Goal: Check status

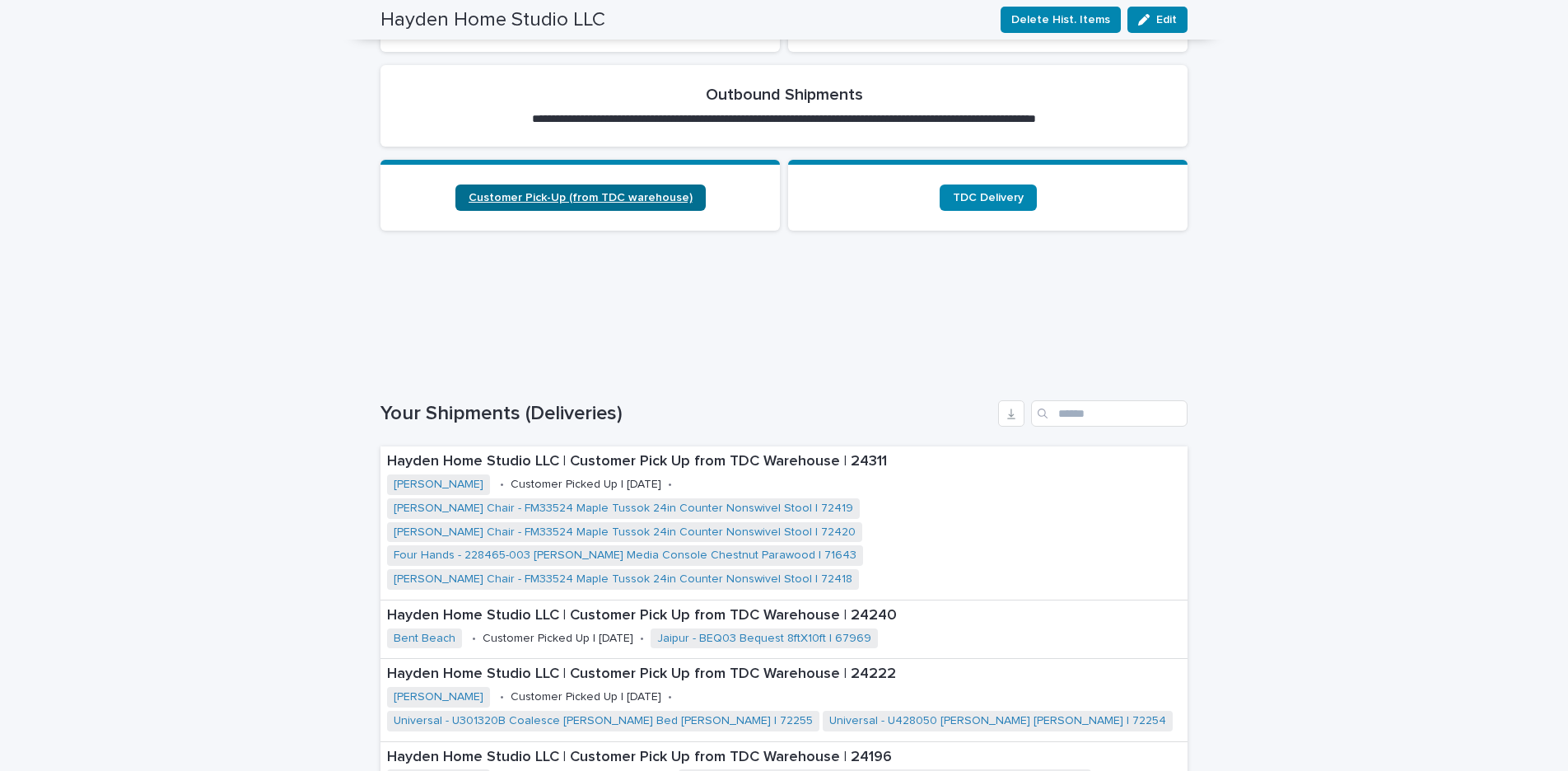
scroll to position [173, 0]
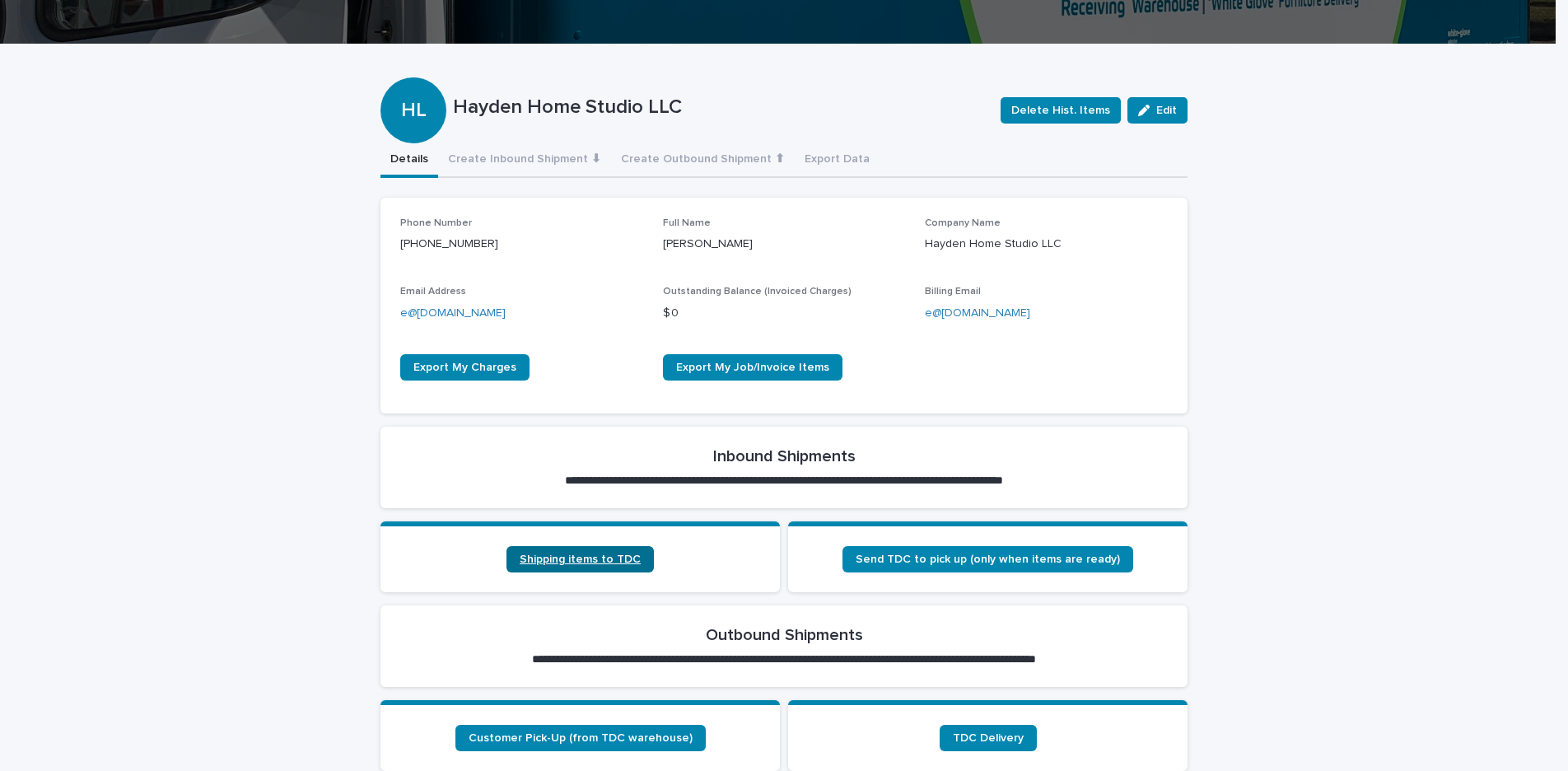
click at [593, 557] on span "Shipping items to TDC" at bounding box center [580, 559] width 121 height 12
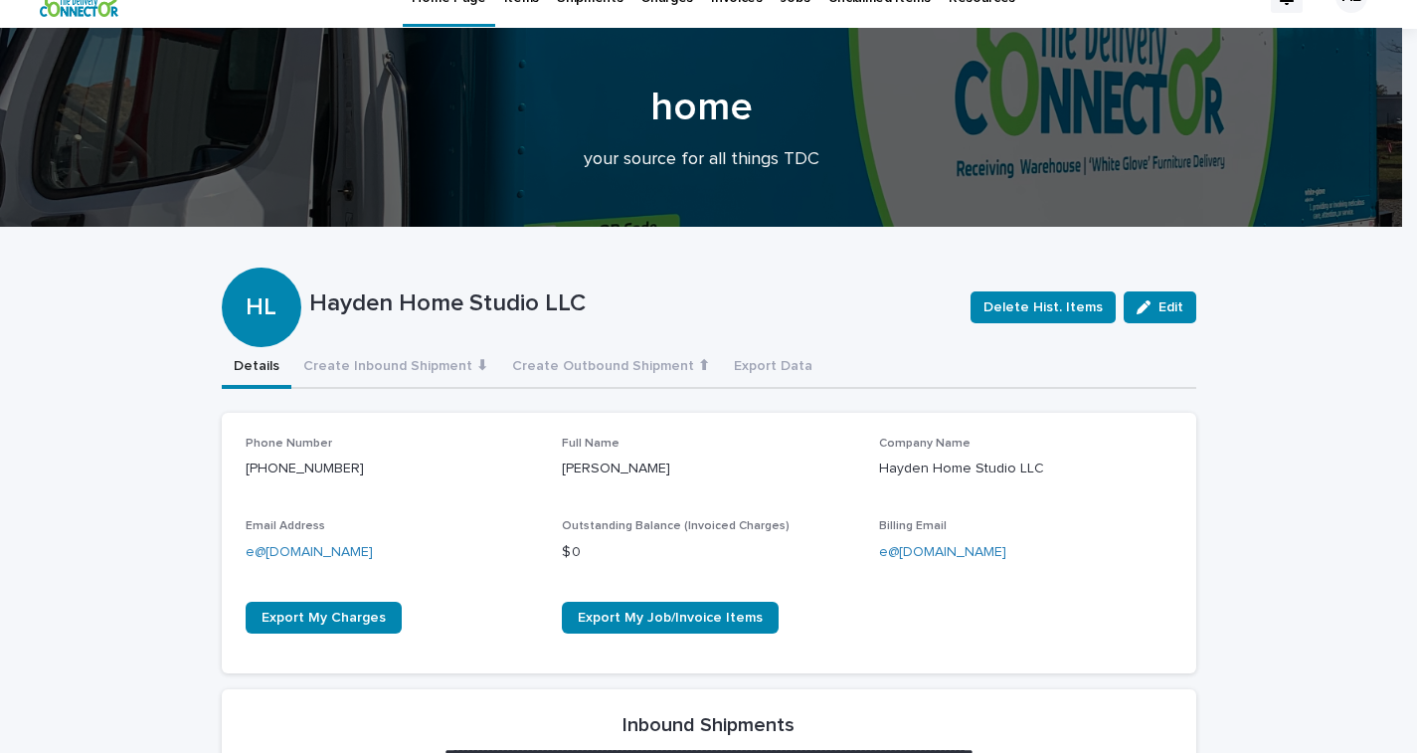
scroll to position [391, 0]
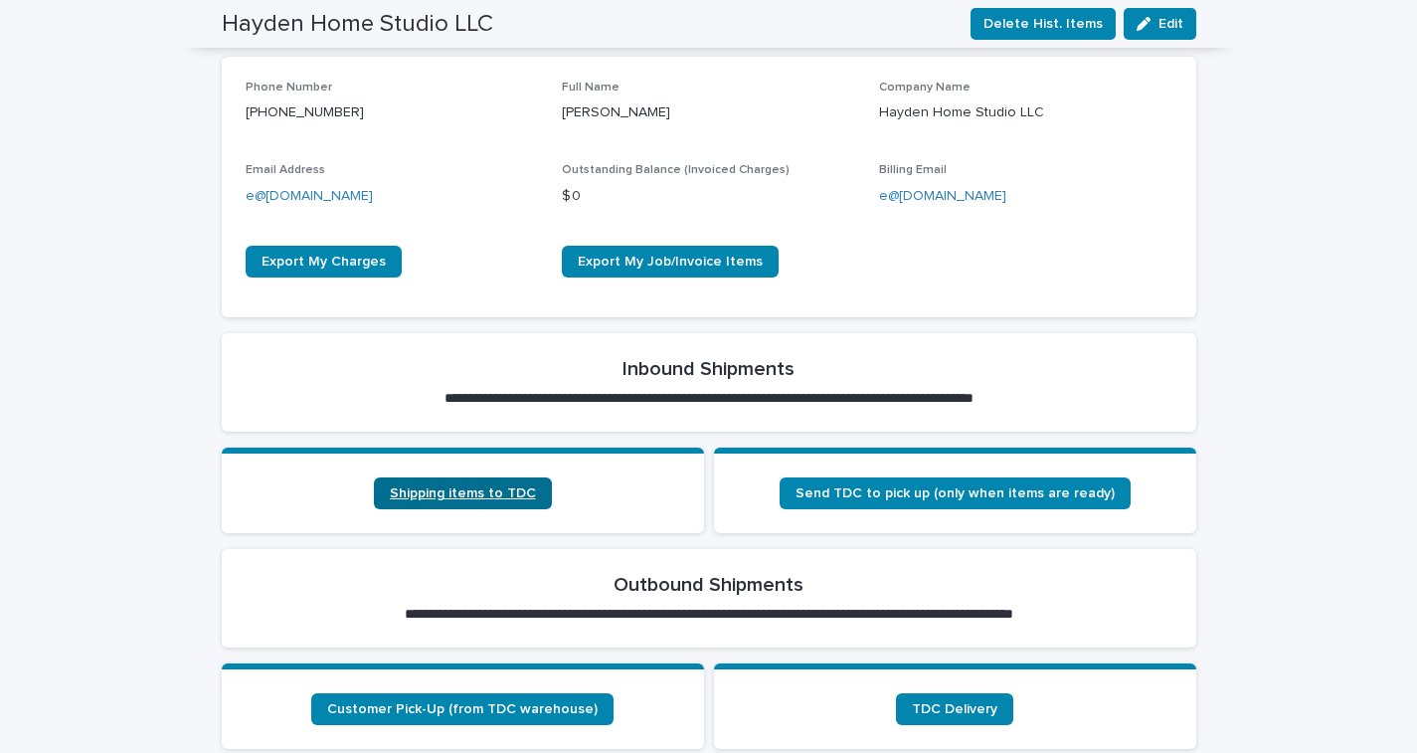
click at [484, 498] on link "Shipping items to TDC" at bounding box center [463, 493] width 178 height 32
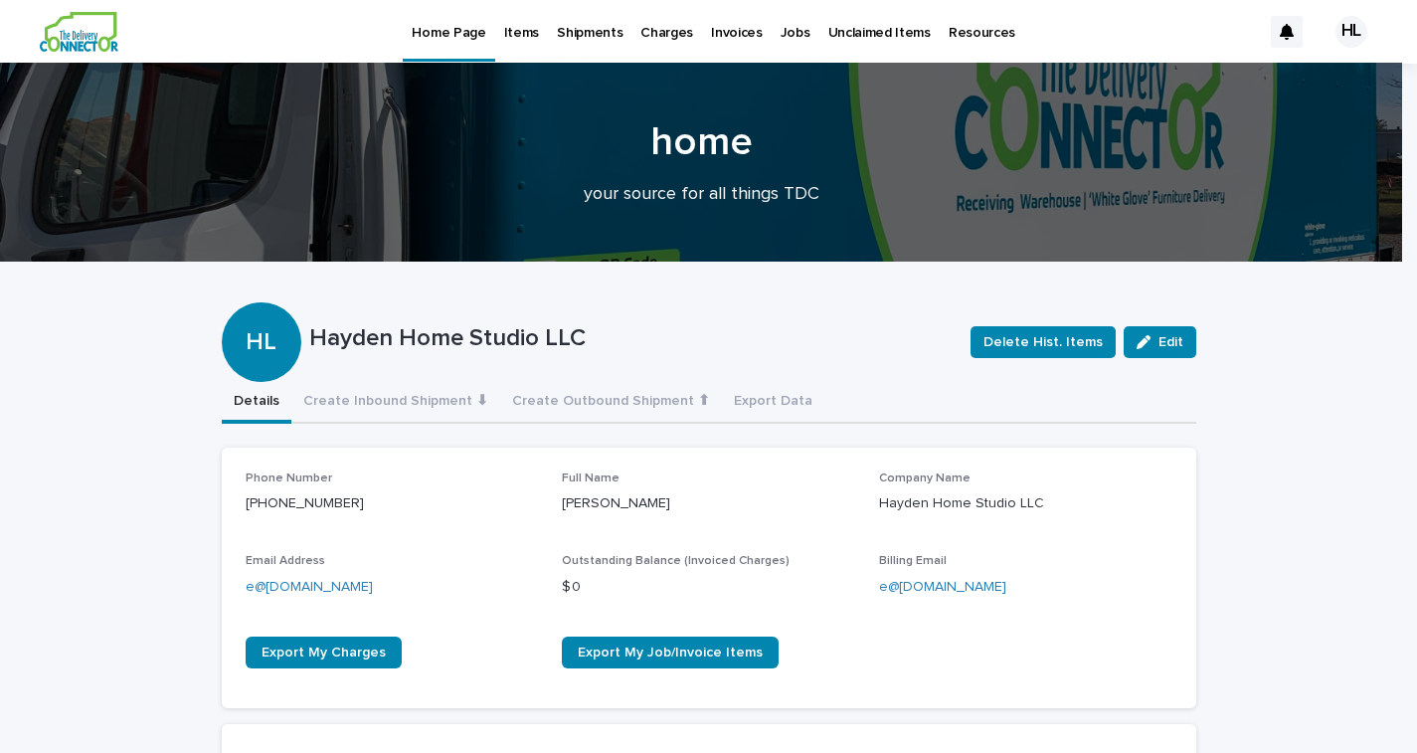
scroll to position [664, 0]
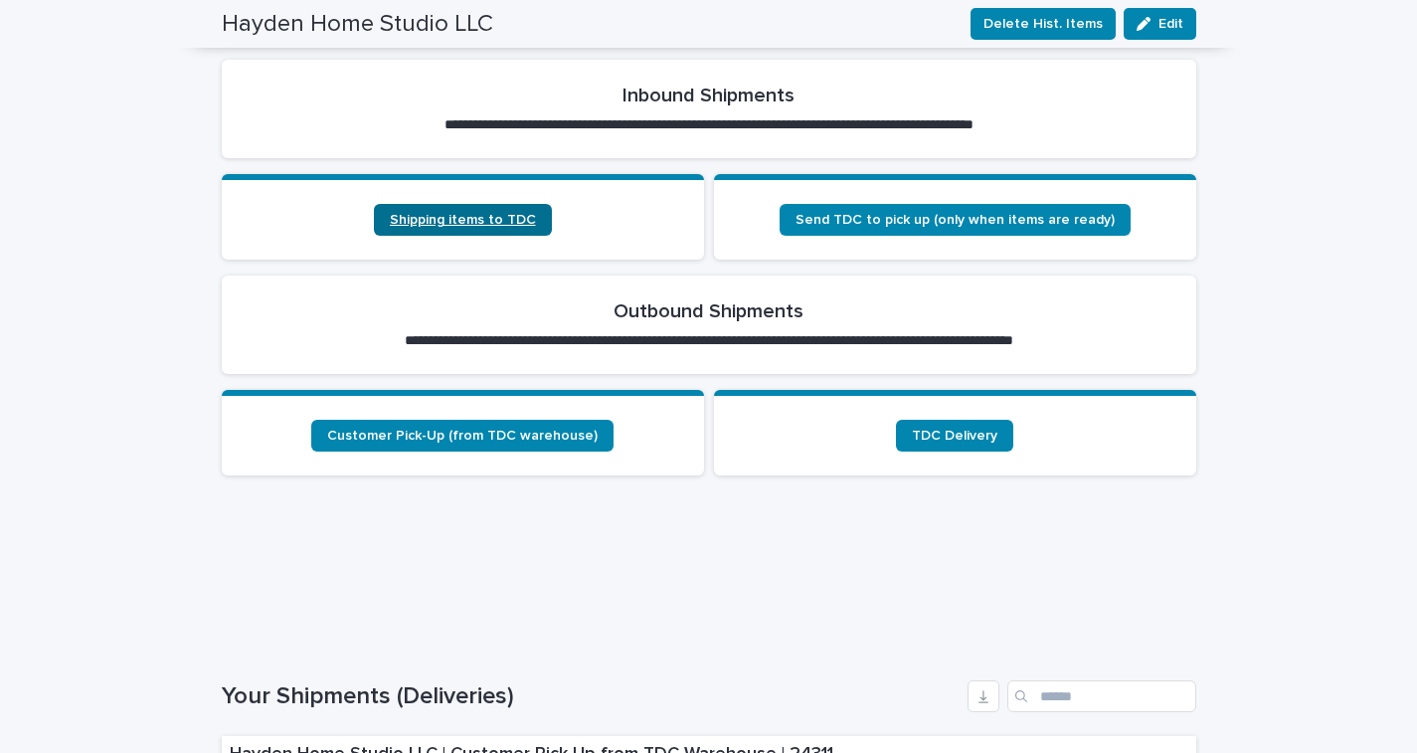
click at [477, 208] on link "Shipping items to TDC" at bounding box center [463, 220] width 178 height 32
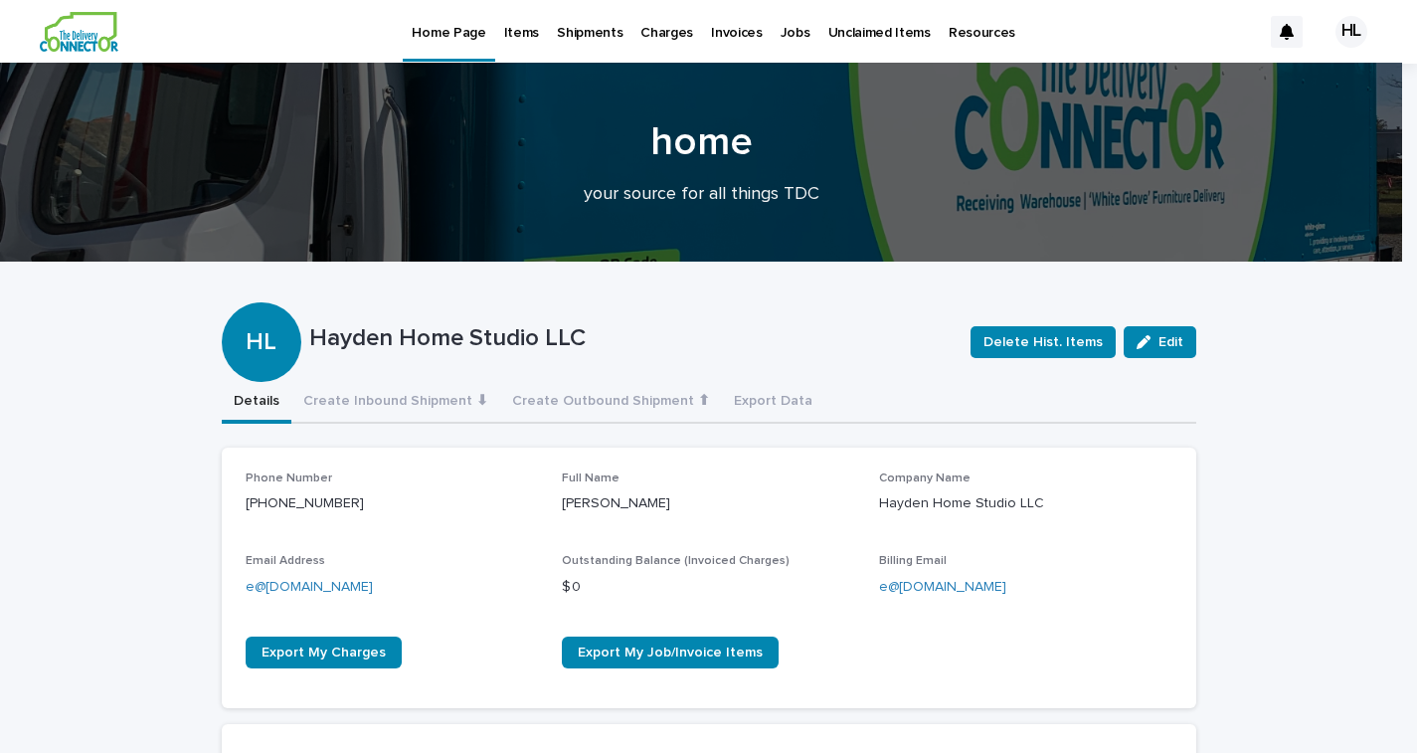
scroll to position [355, 0]
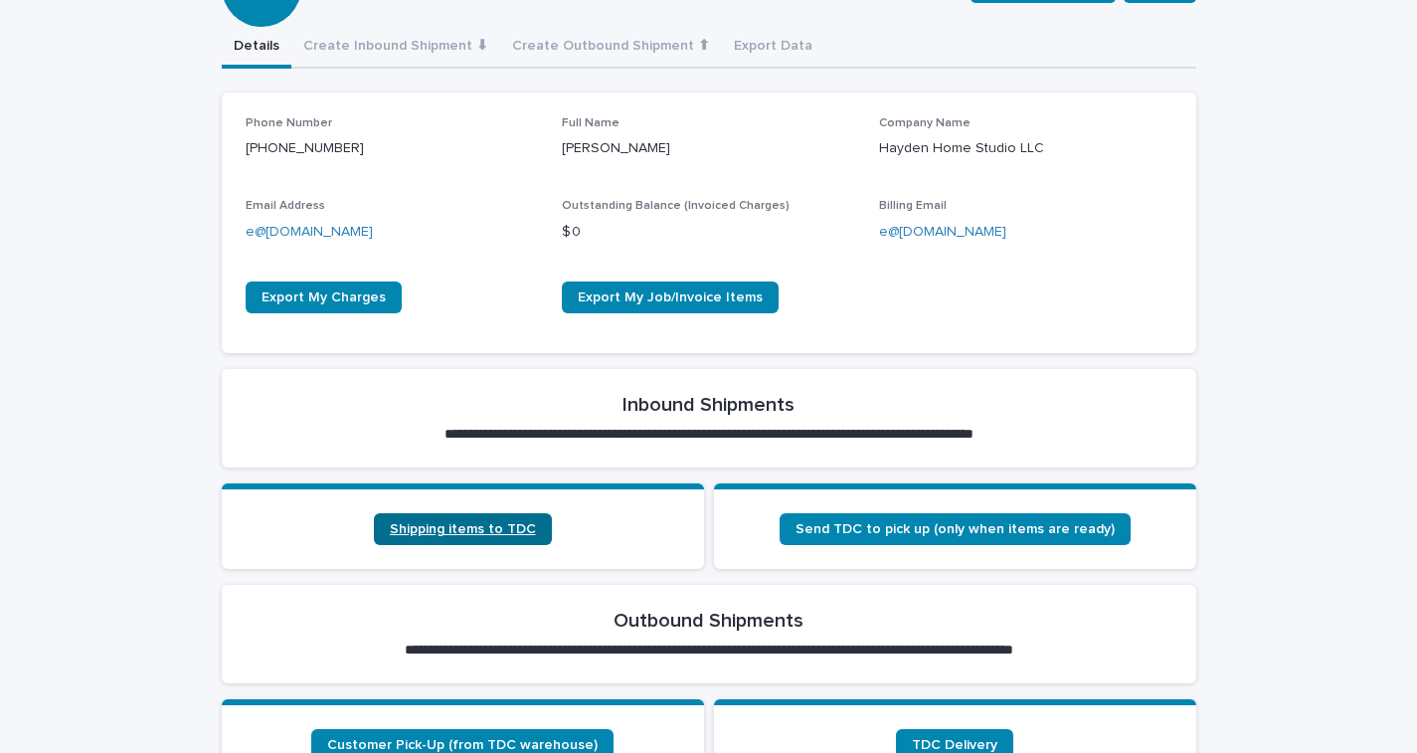
click at [475, 533] on span "Shipping items to TDC" at bounding box center [463, 529] width 146 height 14
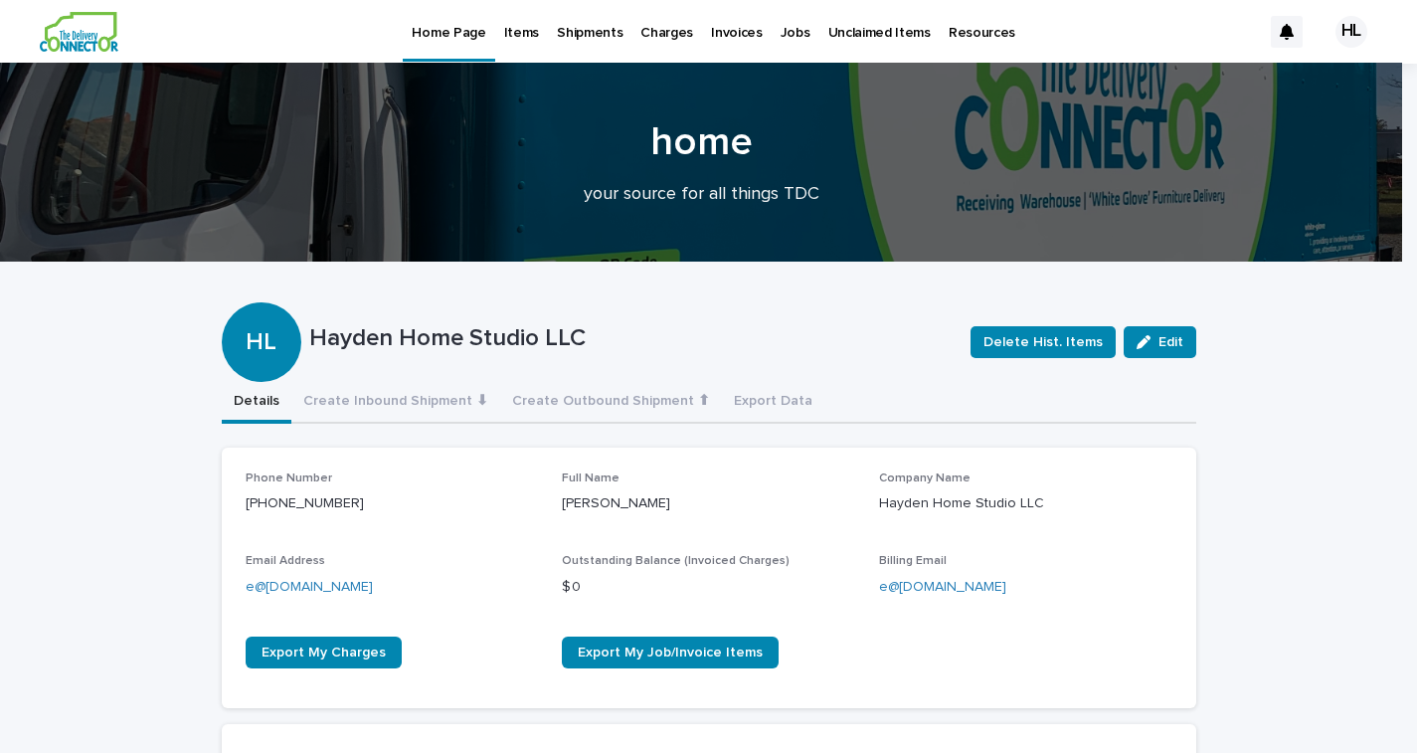
scroll to position [355, 0]
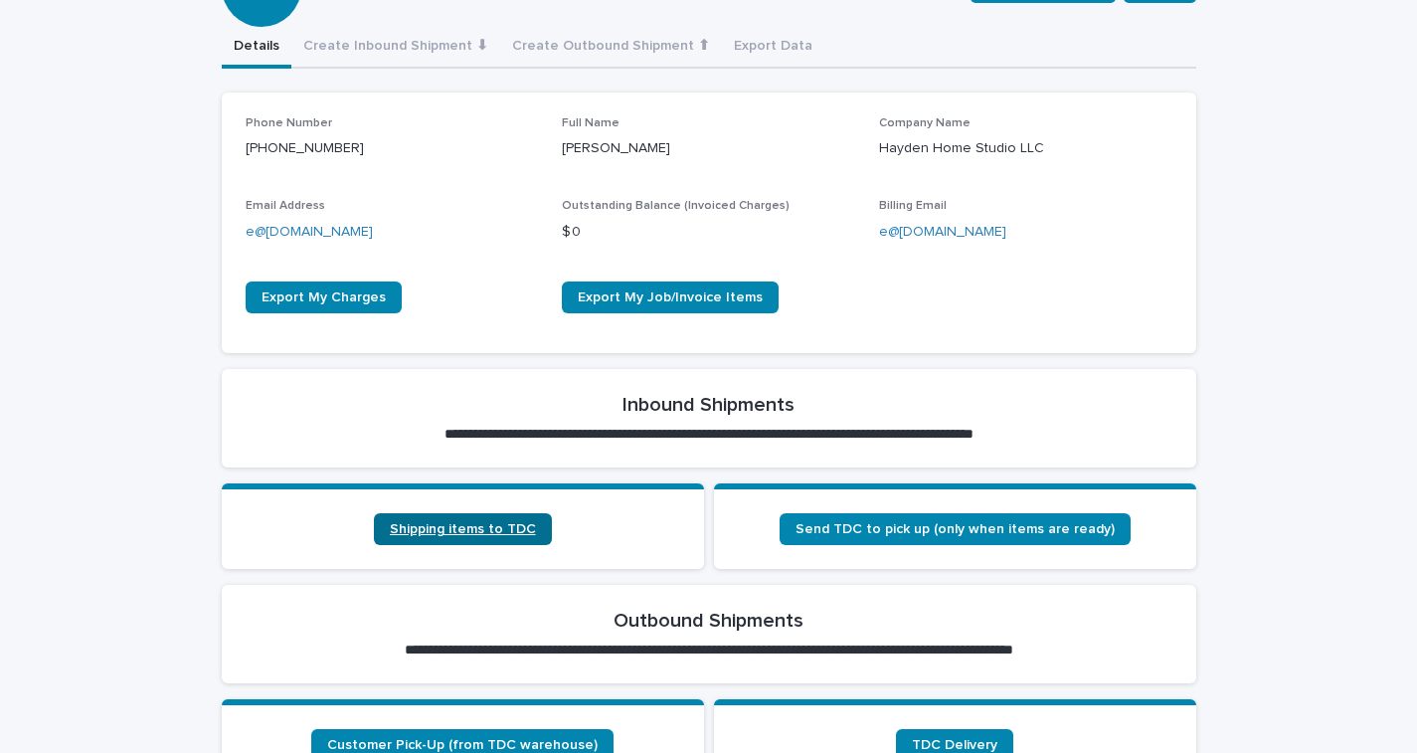
click at [461, 518] on link "Shipping items to TDC" at bounding box center [463, 529] width 178 height 32
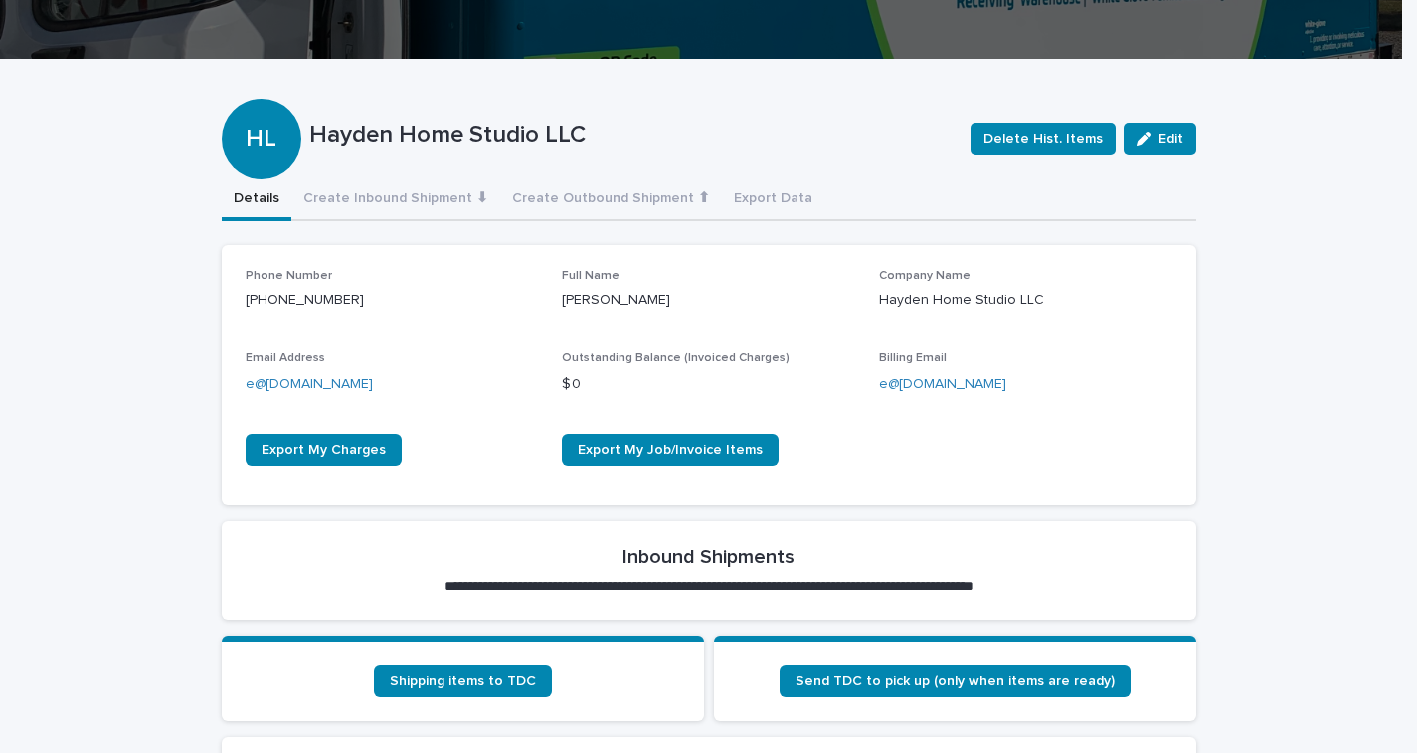
scroll to position [485, 0]
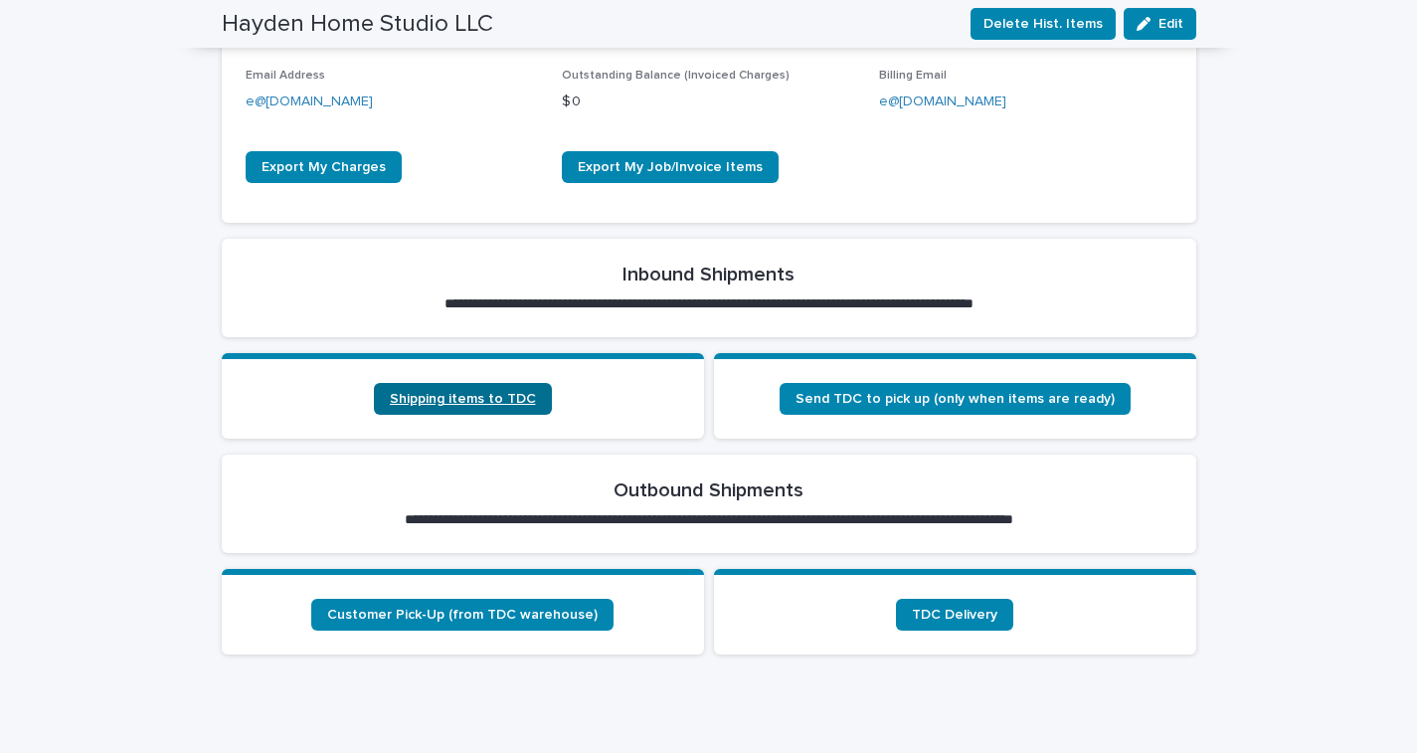
click at [481, 399] on span "Shipping items to TDC" at bounding box center [463, 399] width 146 height 14
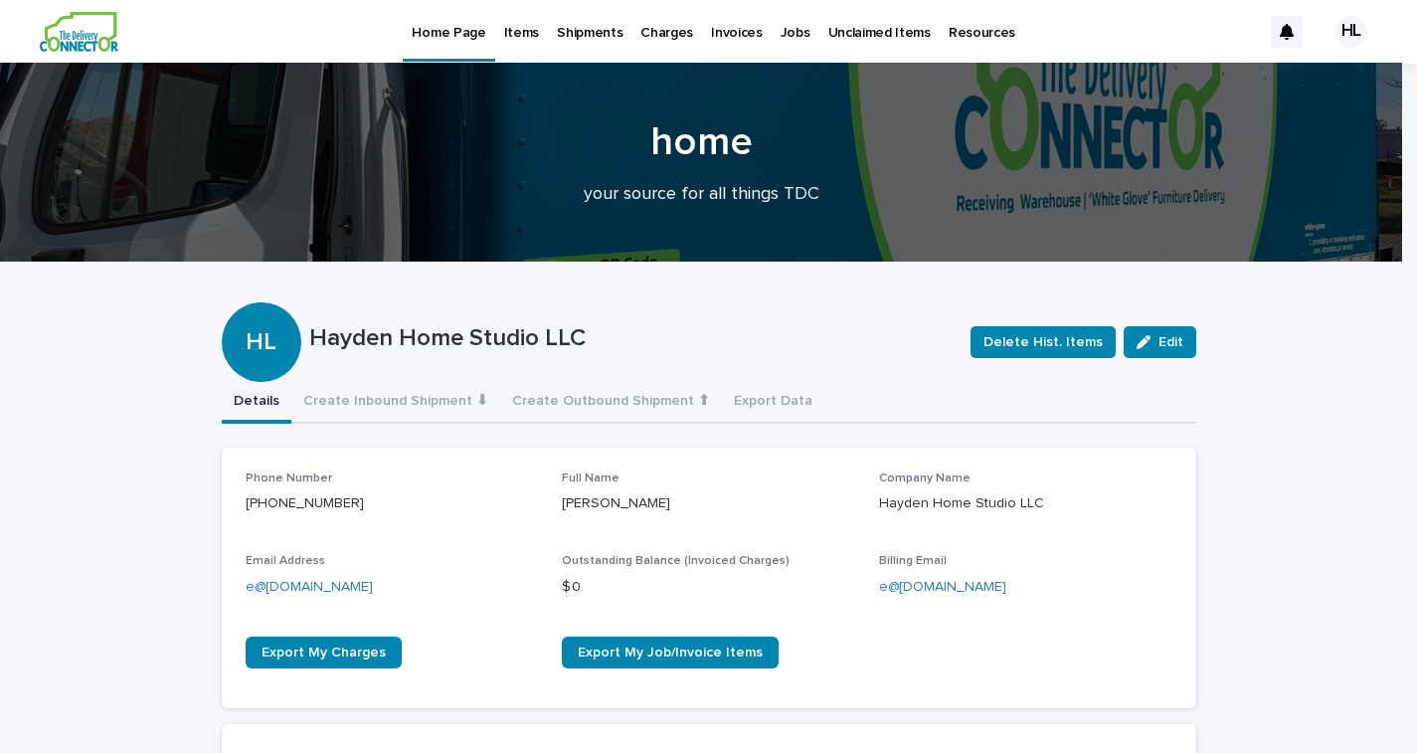
scroll to position [618, 0]
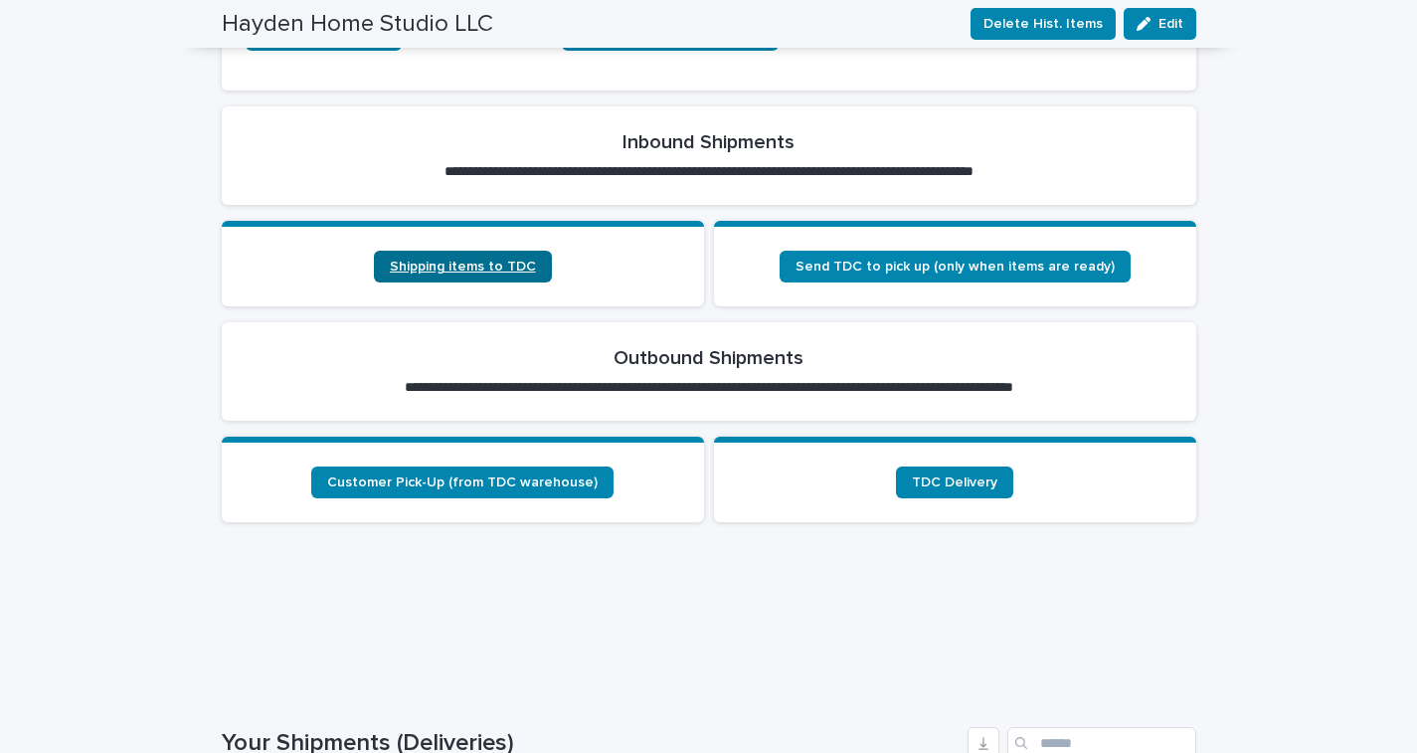
click at [473, 269] on span "Shipping items to TDC" at bounding box center [463, 267] width 146 height 14
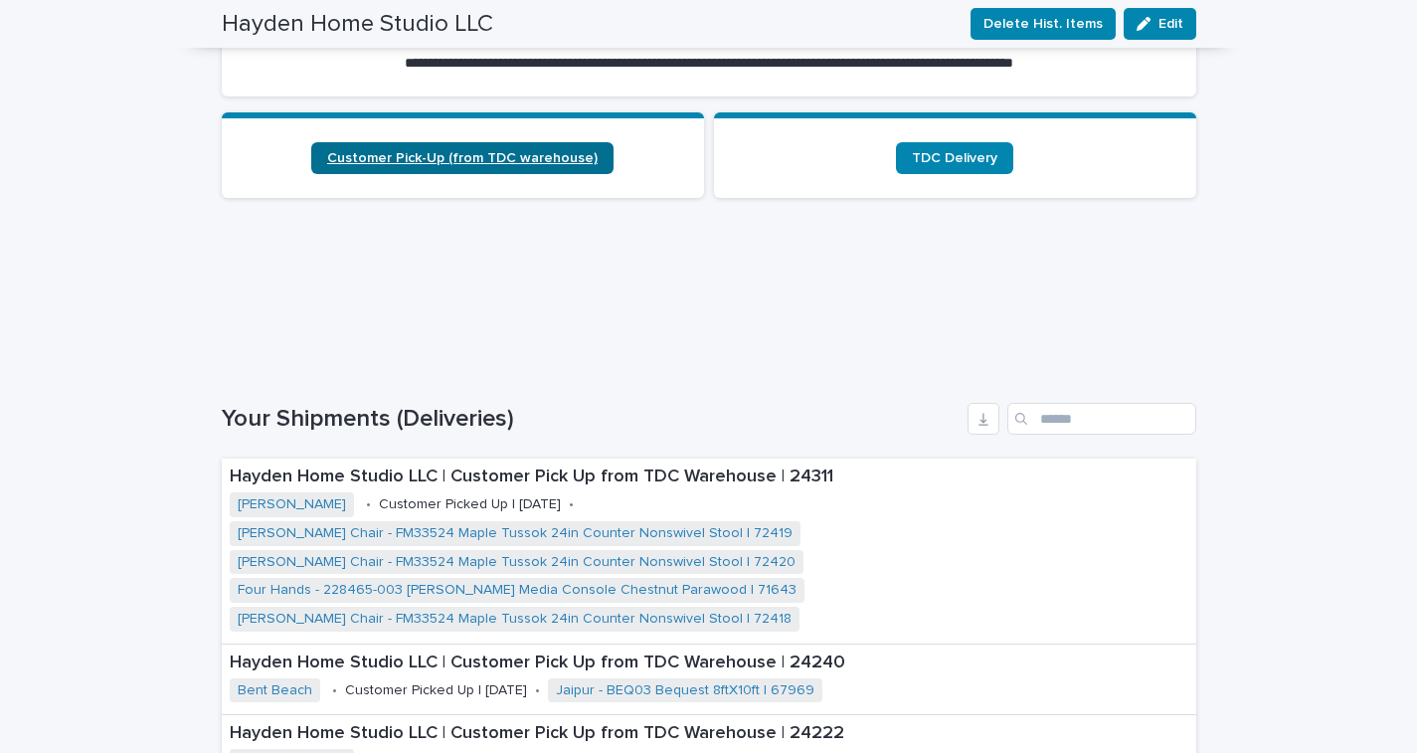
scroll to position [559, 0]
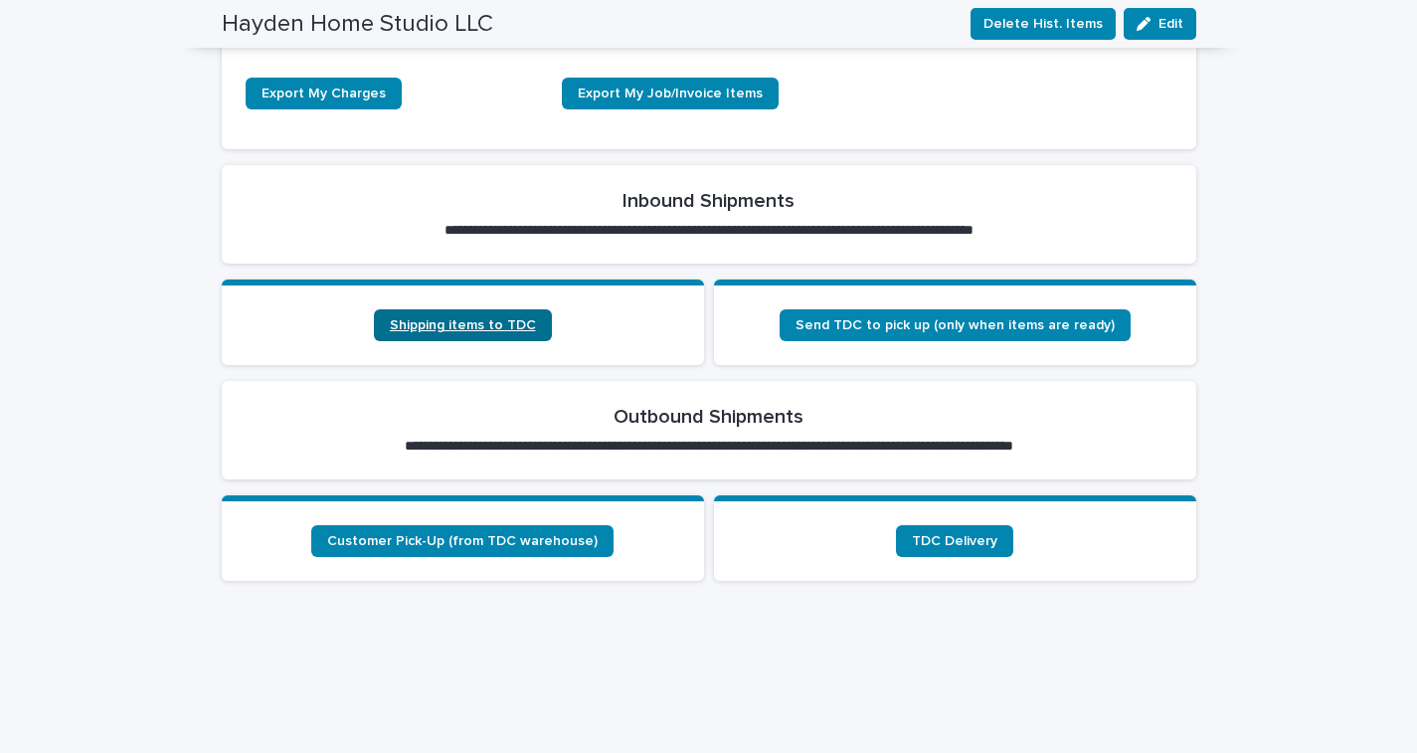
click at [500, 314] on link "Shipping items to TDC" at bounding box center [463, 325] width 178 height 32
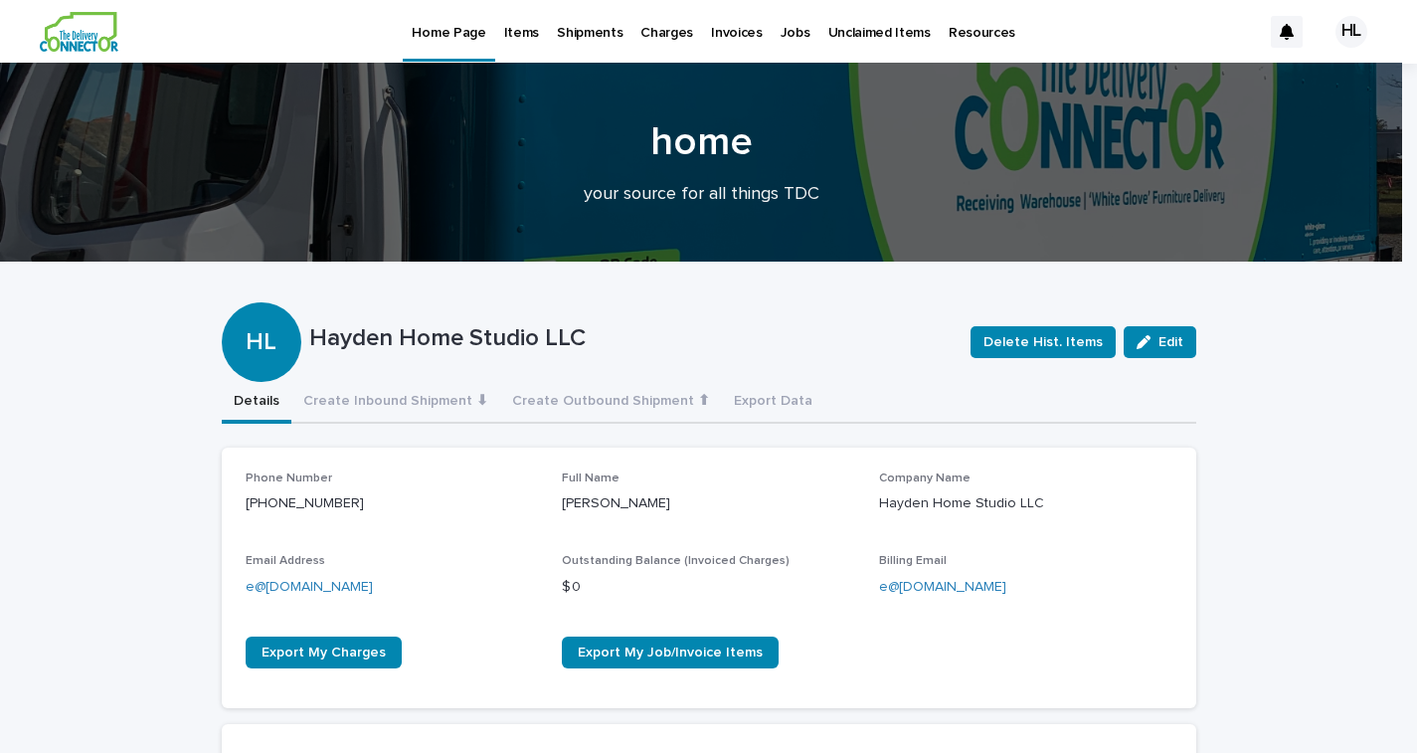
click at [525, 39] on p "Items" at bounding box center [521, 21] width 35 height 42
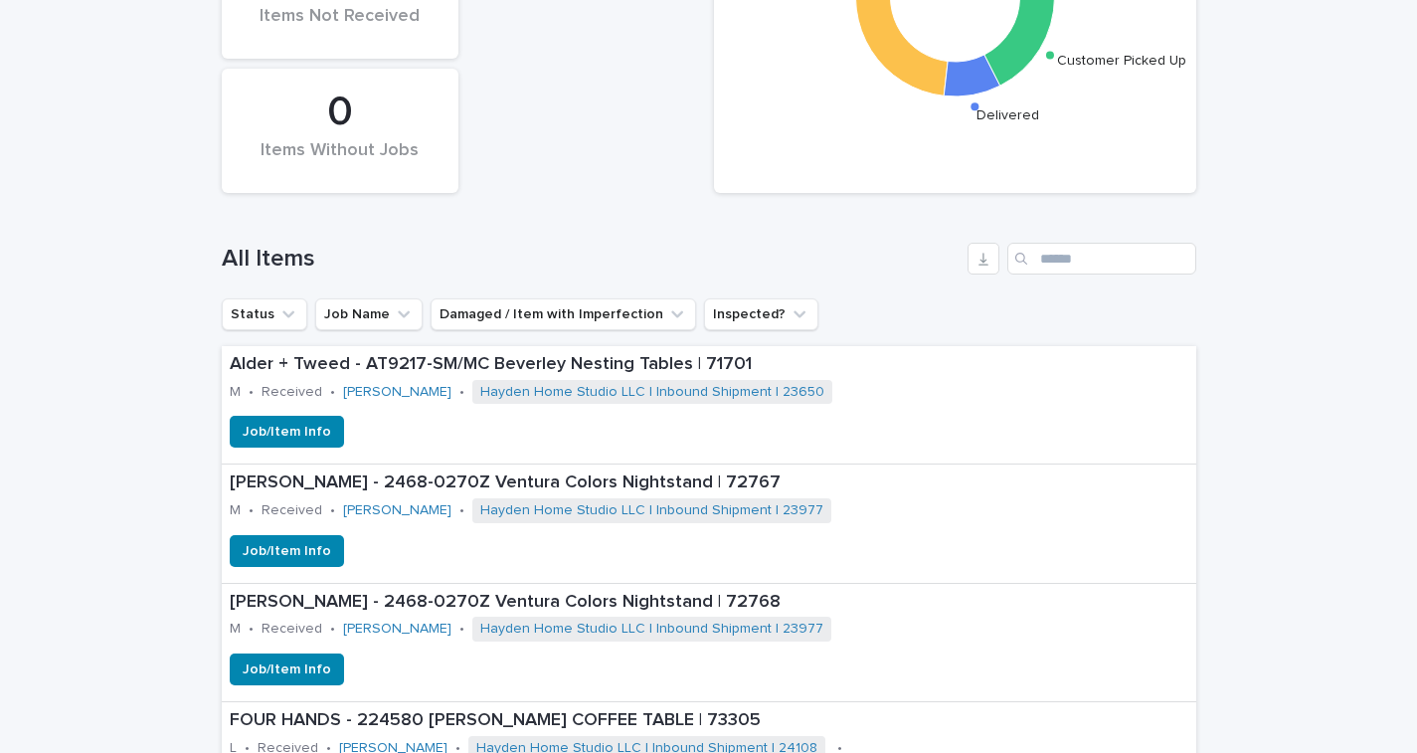
scroll to position [765, 0]
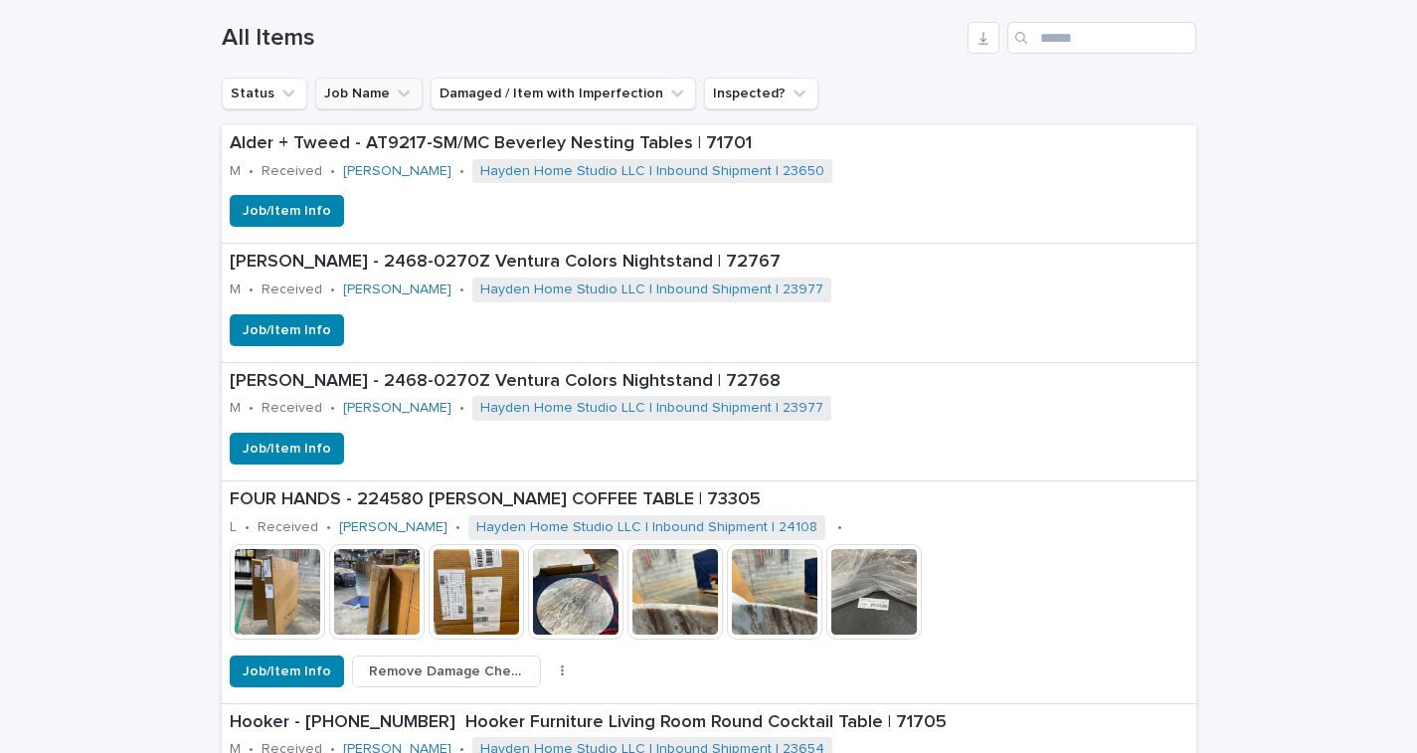
click at [346, 100] on button "Job Name" at bounding box center [368, 94] width 107 height 32
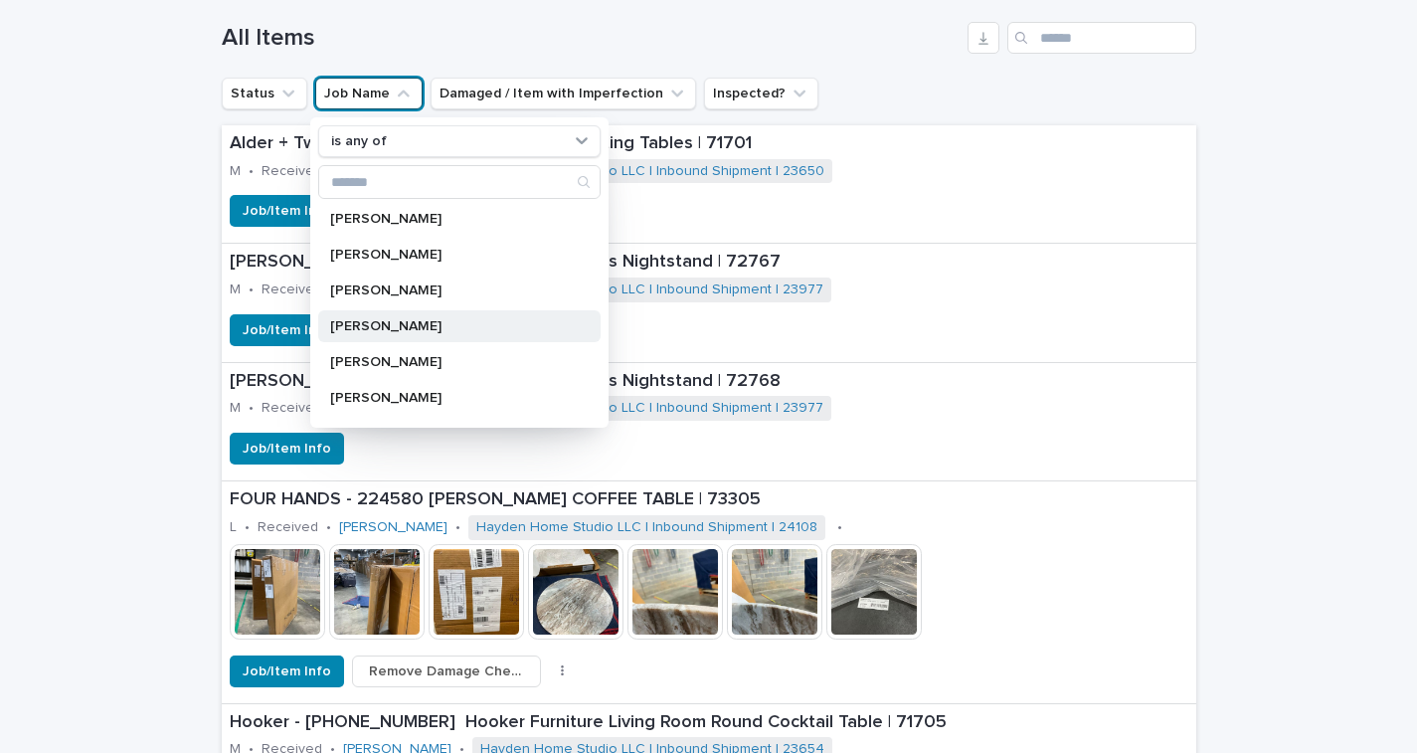
scroll to position [320, 0]
click at [361, 321] on div "[PERSON_NAME]" at bounding box center [459, 330] width 282 height 32
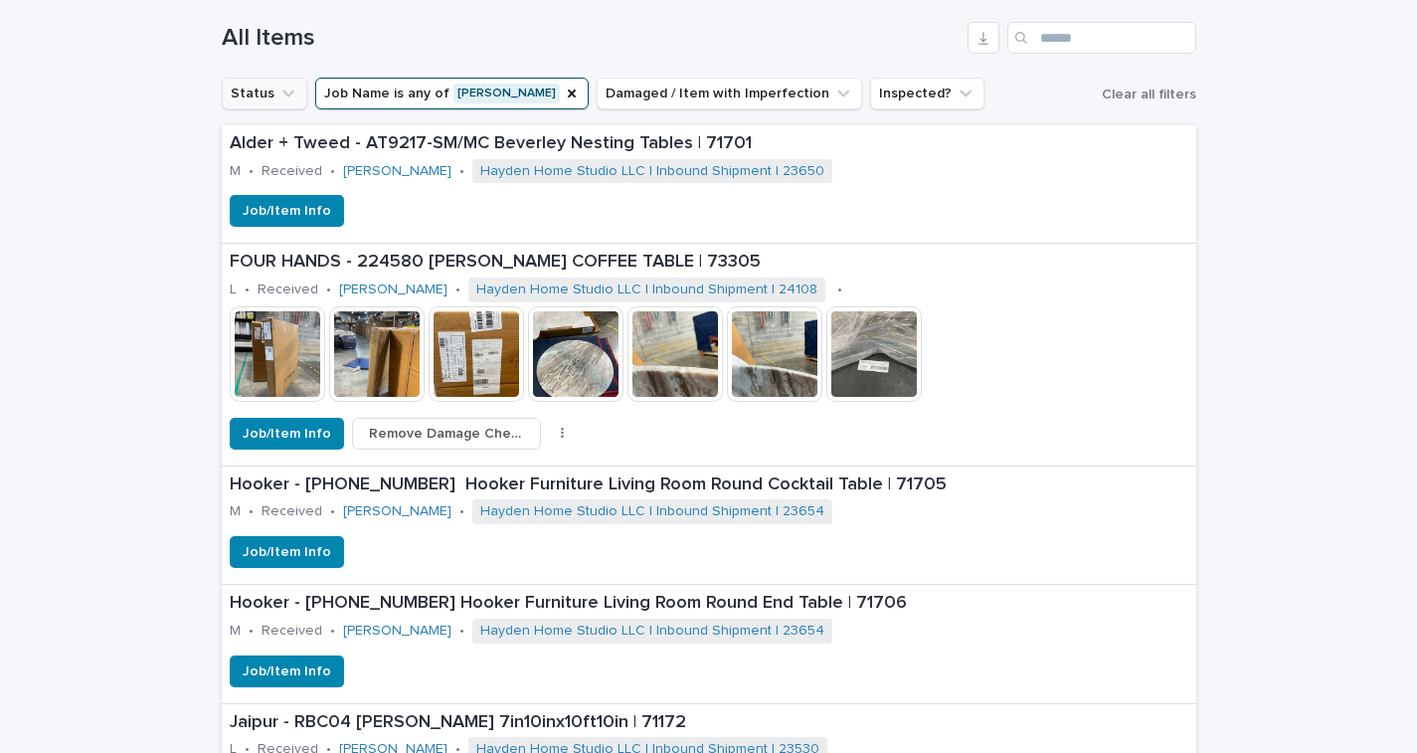
click at [262, 90] on button "Status" at bounding box center [265, 94] width 86 height 32
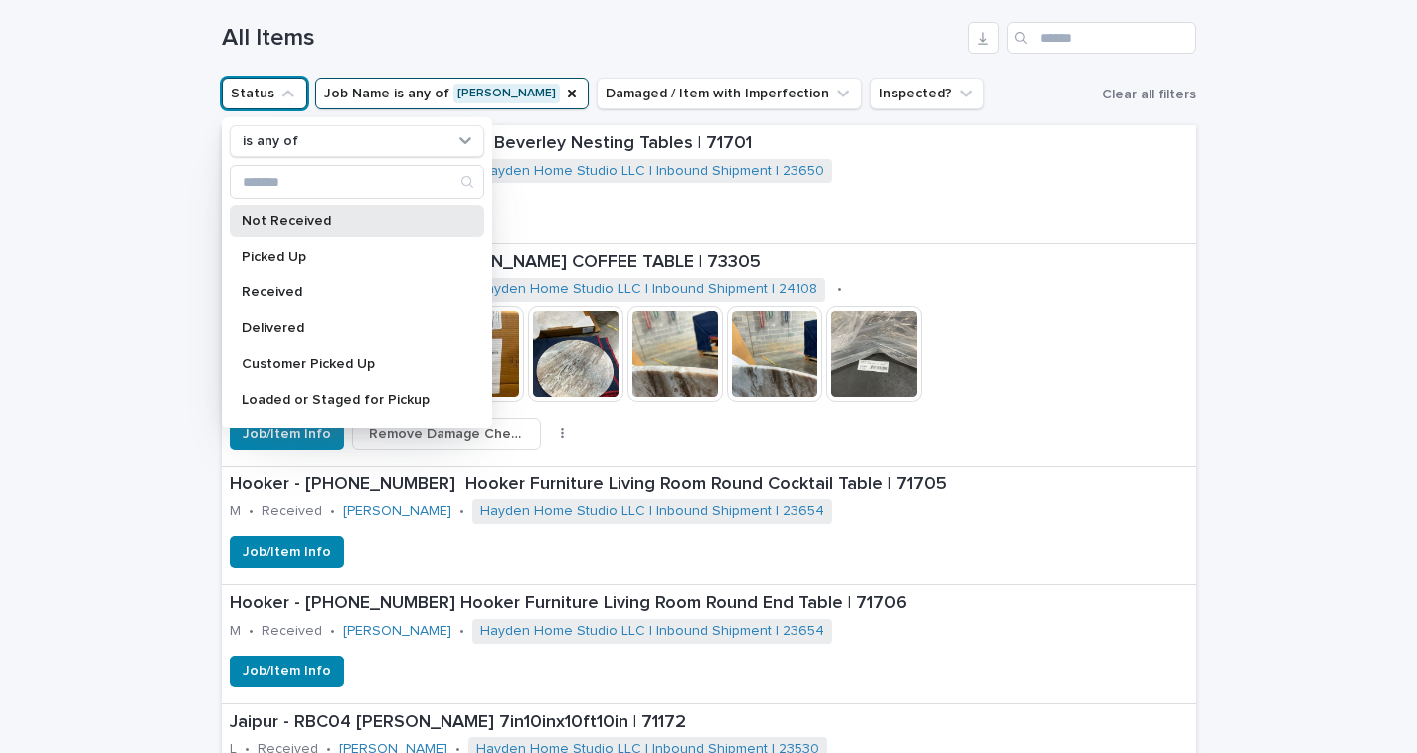
click at [273, 223] on p "Not Received" at bounding box center [347, 221] width 211 height 14
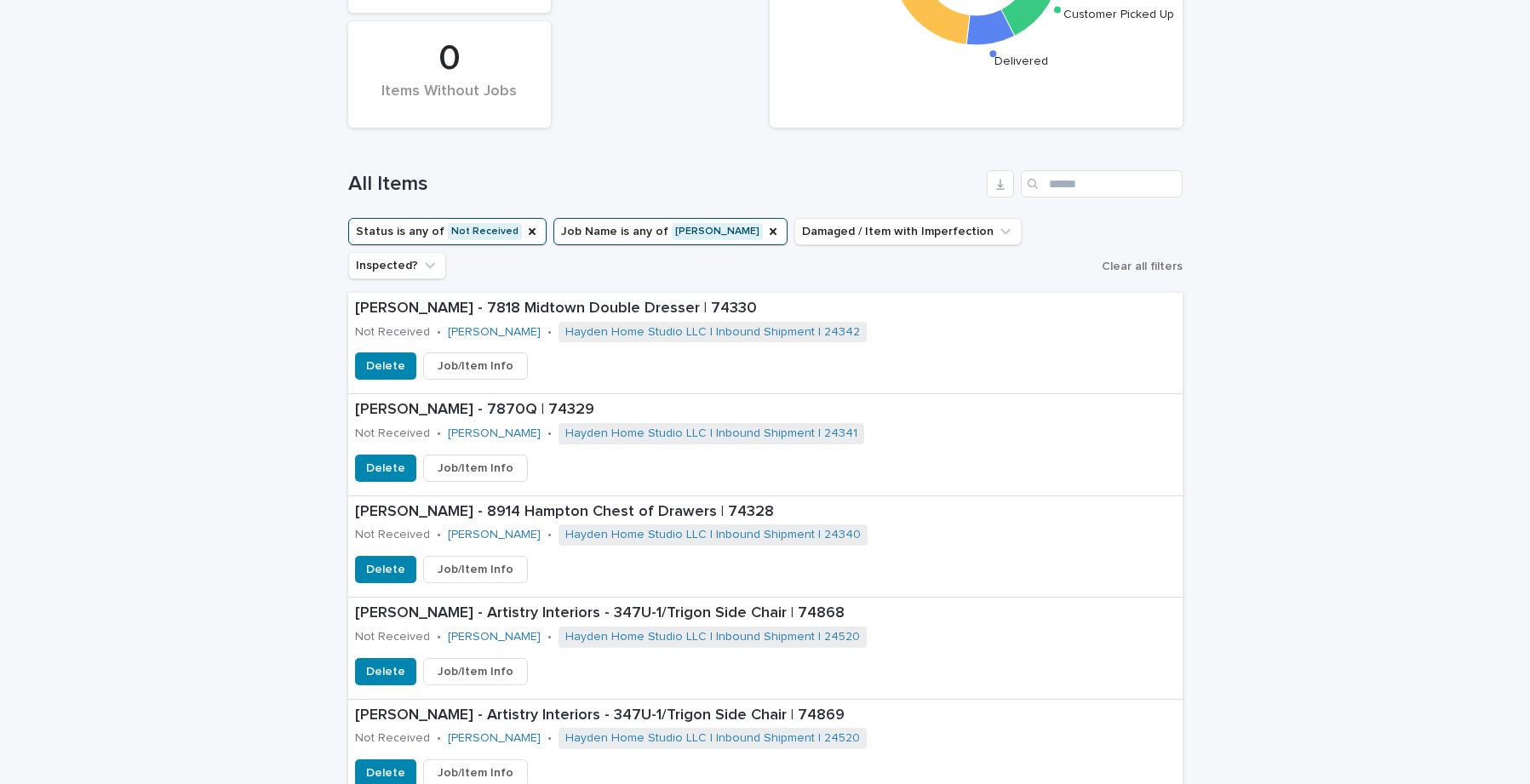
scroll to position [143, 0]
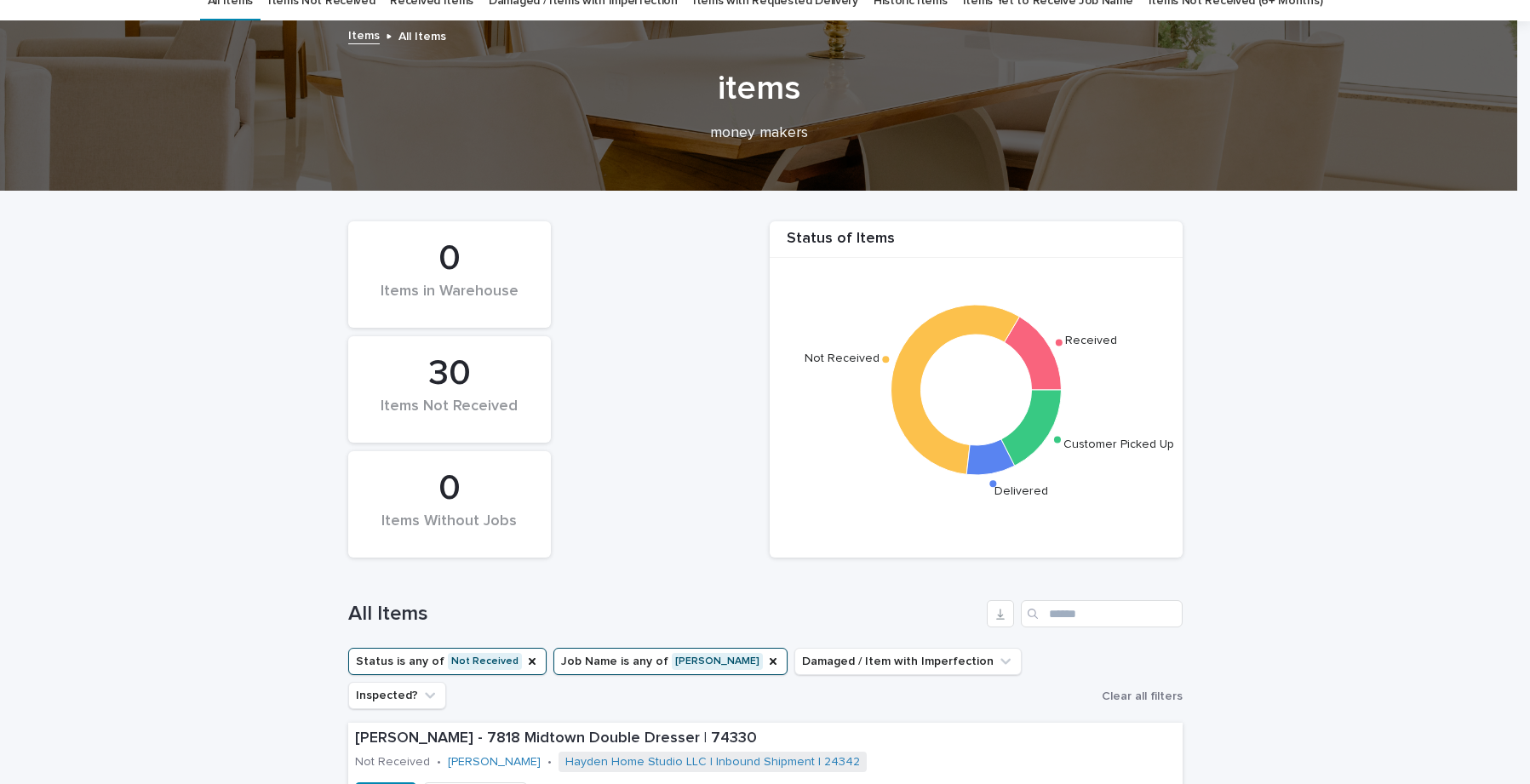
scroll to position [662, 0]
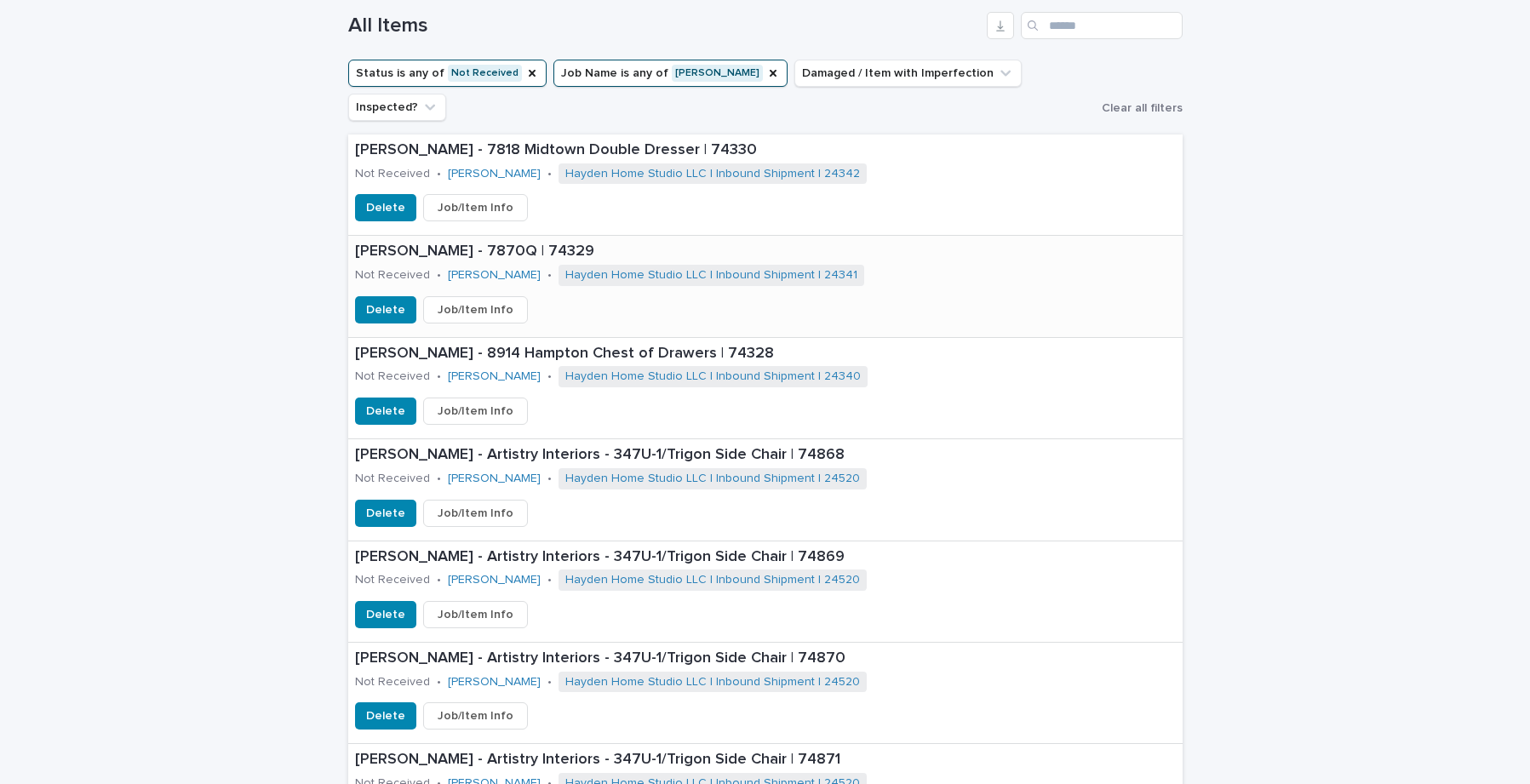
click at [433, 242] on p "[PERSON_NAME] - 7870Q | 74329" at bounding box center [731, 252] width 752 height 19
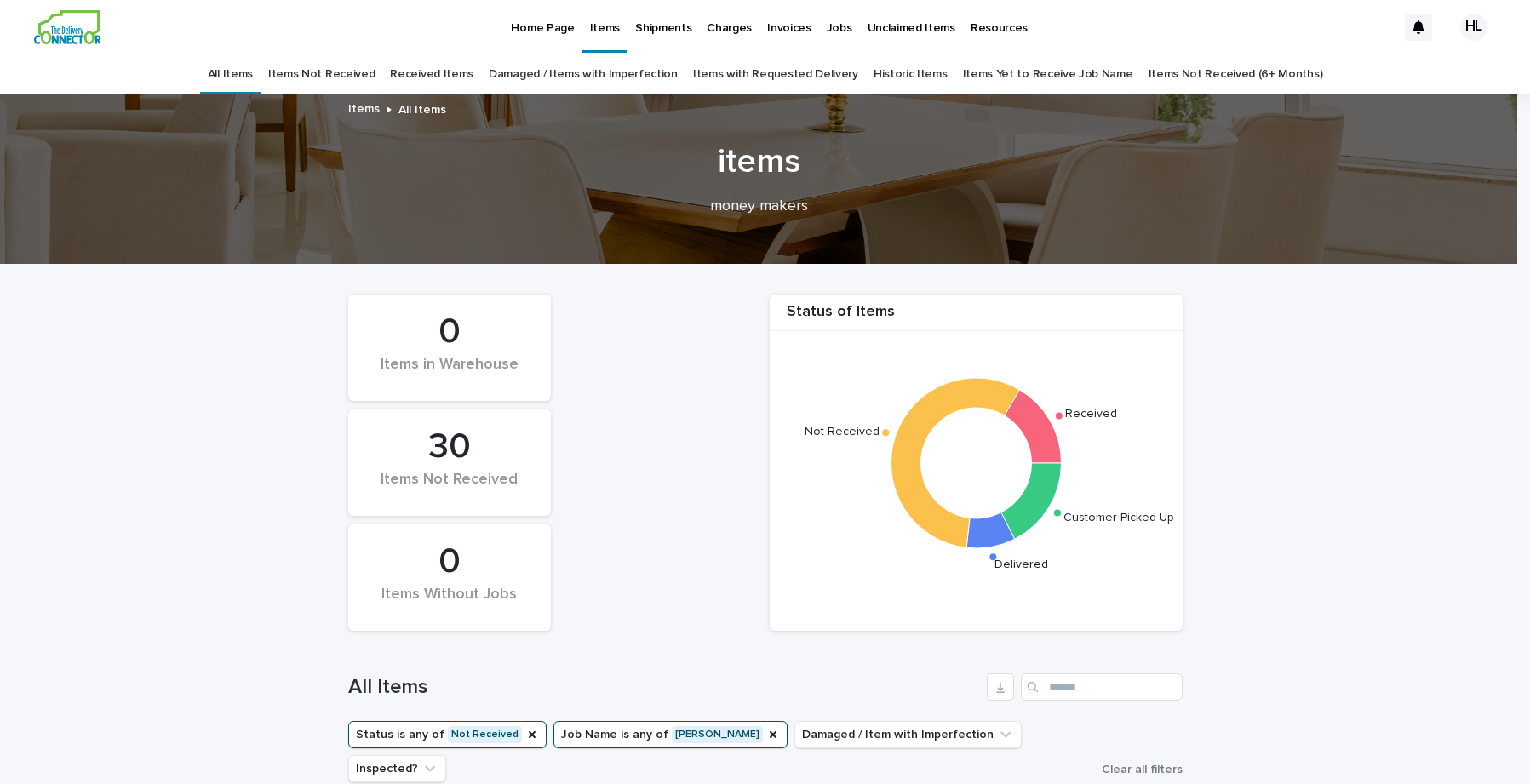
click at [591, 32] on p "Items" at bounding box center [604, 18] width 30 height 36
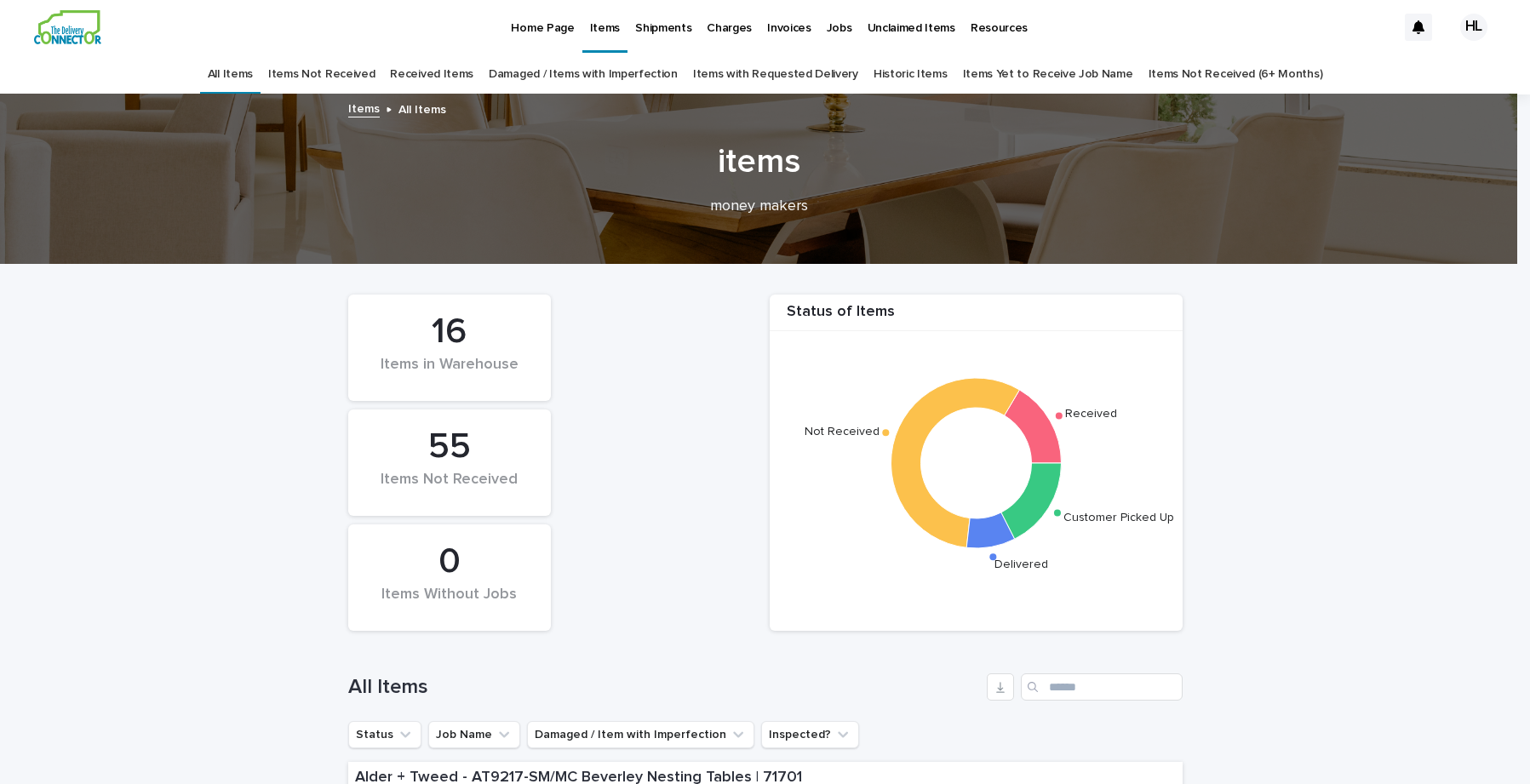
scroll to position [563, 0]
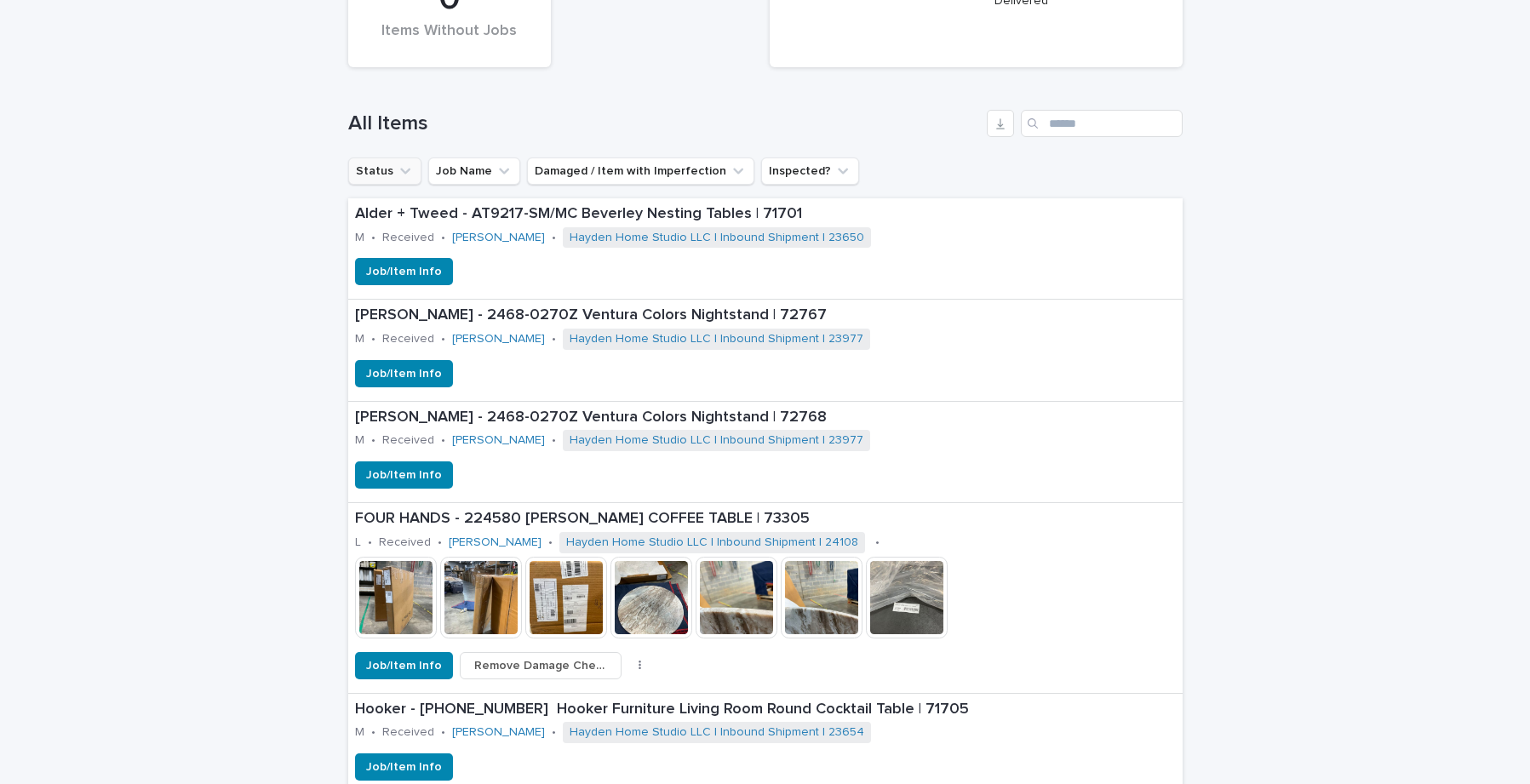
click at [386, 167] on button "Status" at bounding box center [385, 171] width 74 height 27
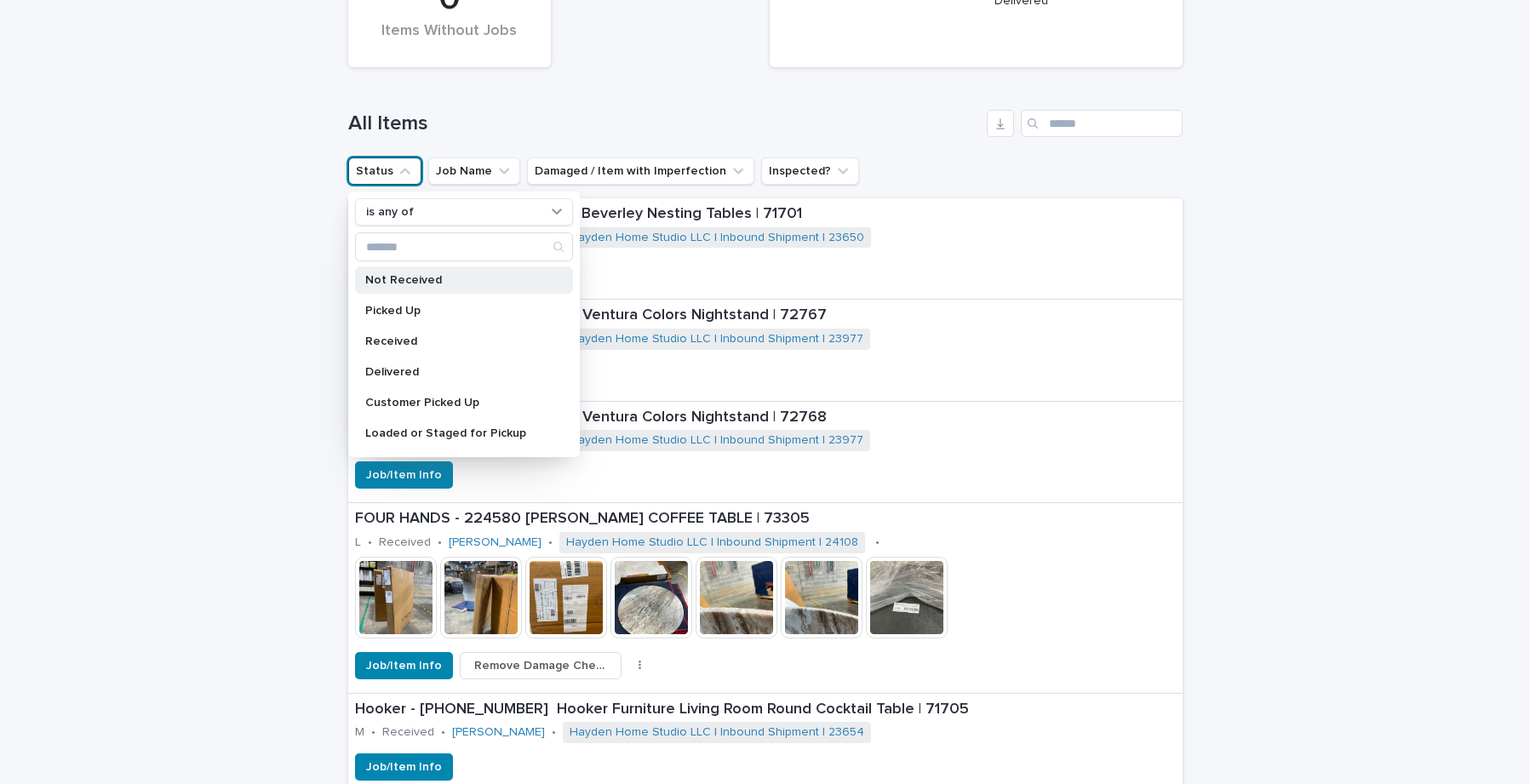
click at [389, 269] on div "Not Received" at bounding box center [464, 280] width 218 height 27
click at [582, 170] on button "Job Name" at bounding box center [599, 171] width 92 height 27
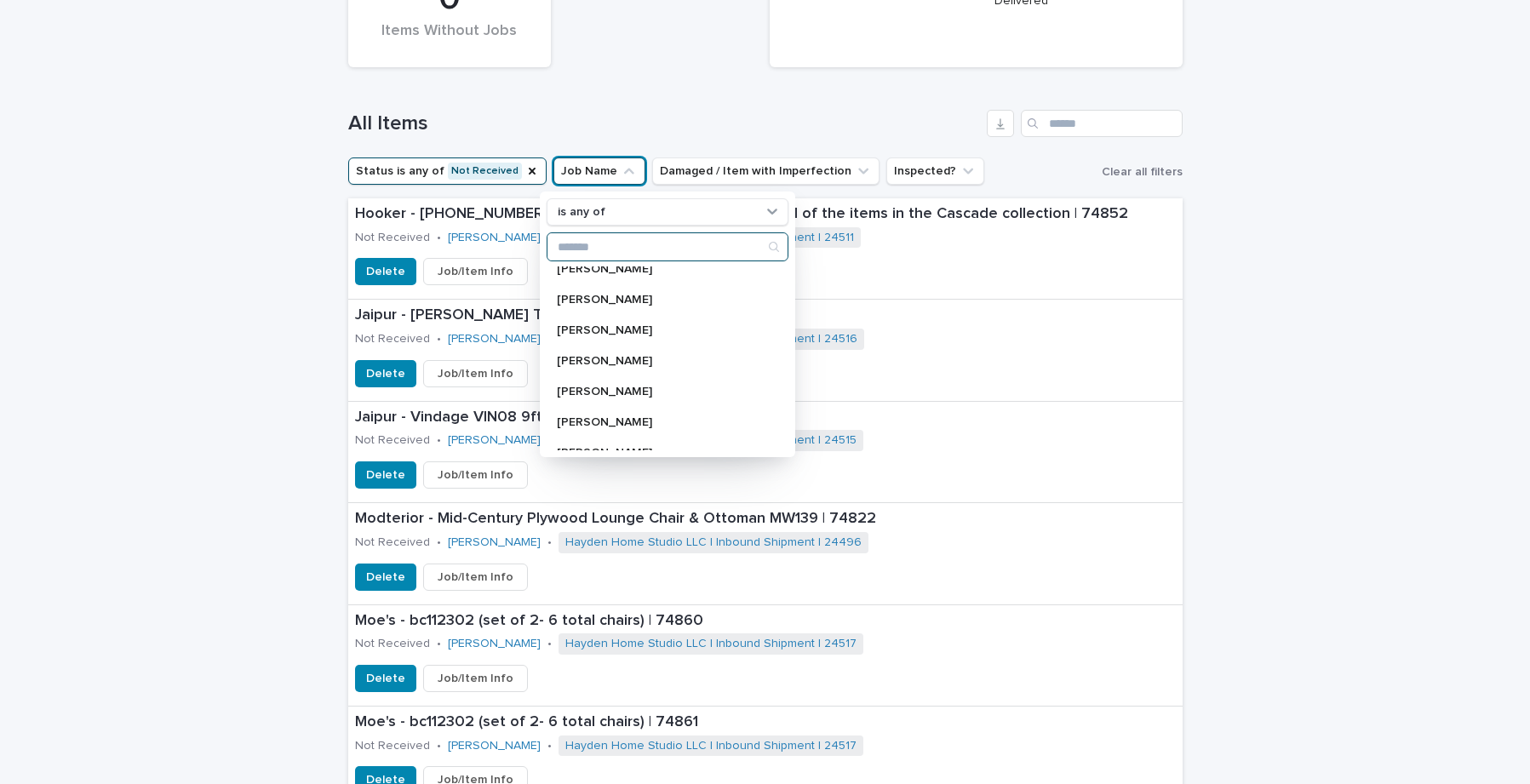
scroll to position [276, 0]
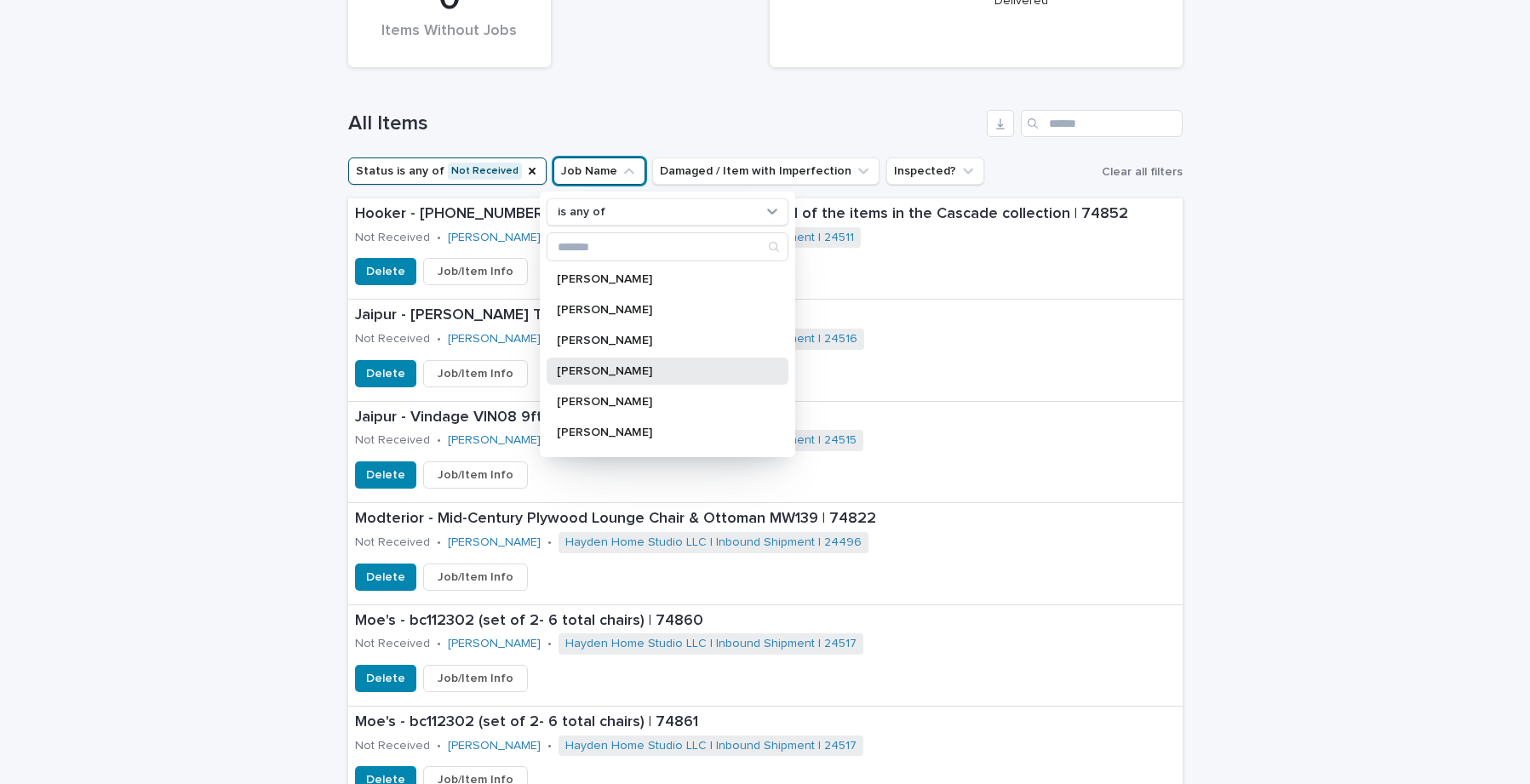
click at [606, 364] on div "[PERSON_NAME]" at bounding box center [668, 371] width 241 height 27
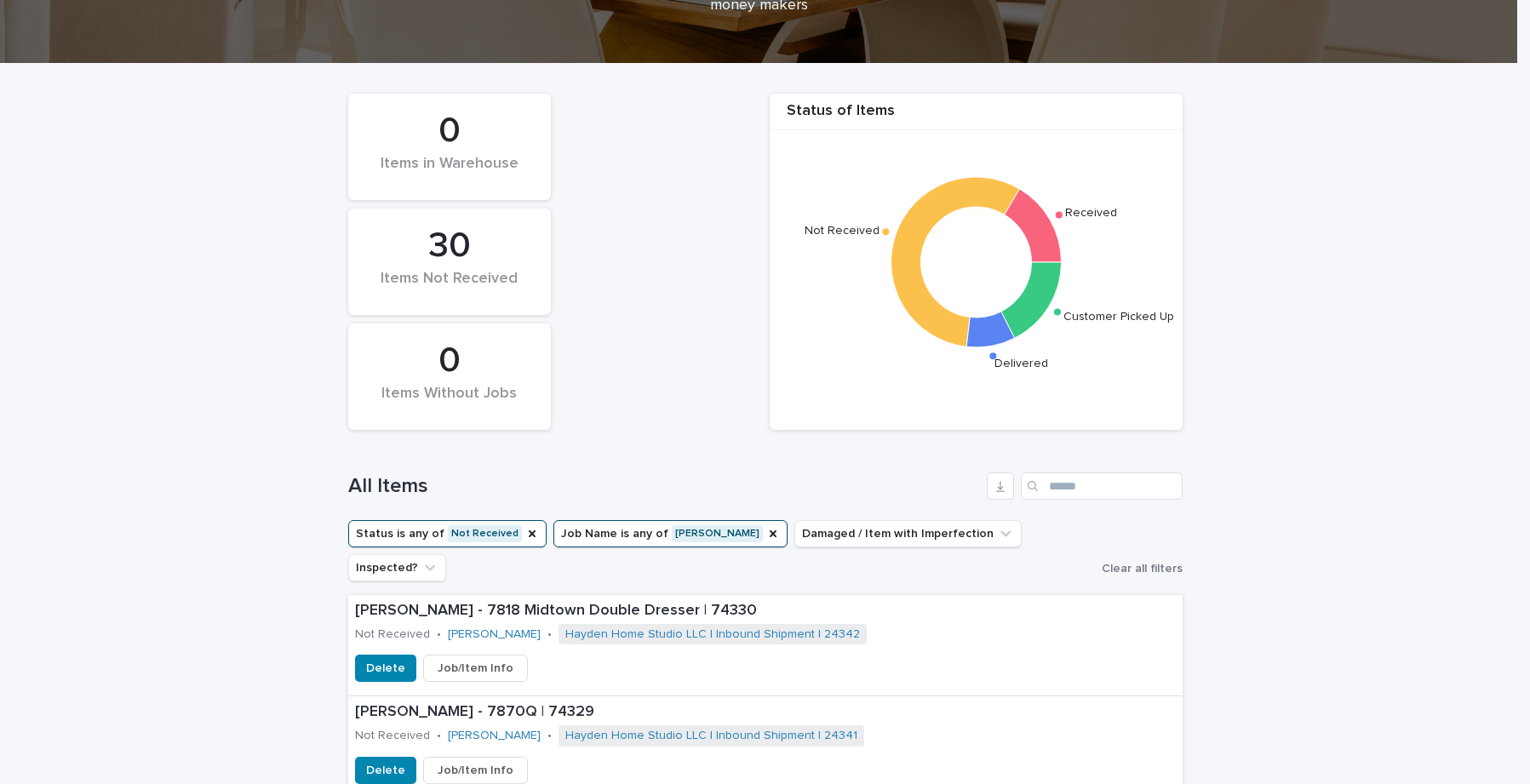
scroll to position [273, 0]
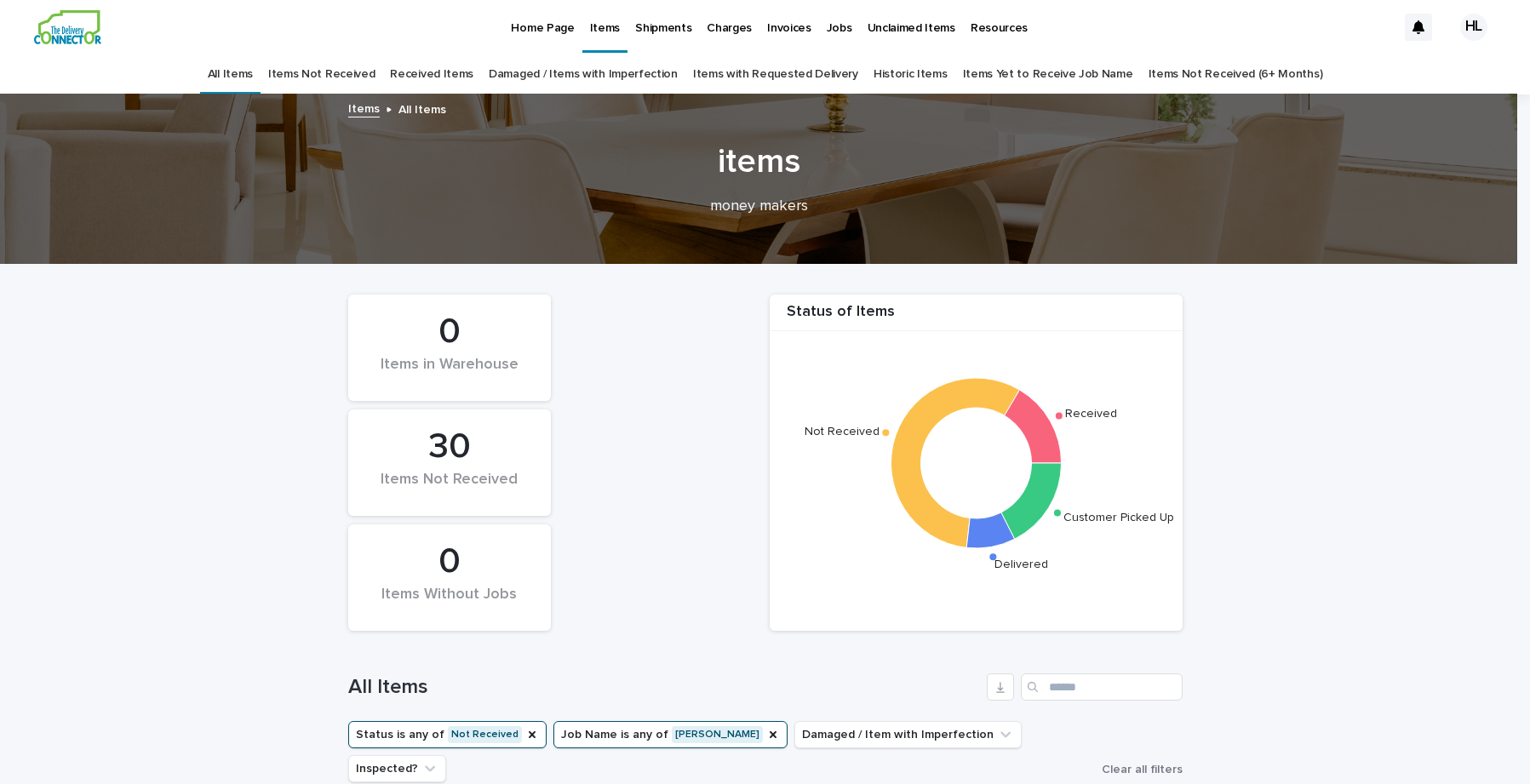
click at [597, 33] on p "Items" at bounding box center [604, 18] width 30 height 36
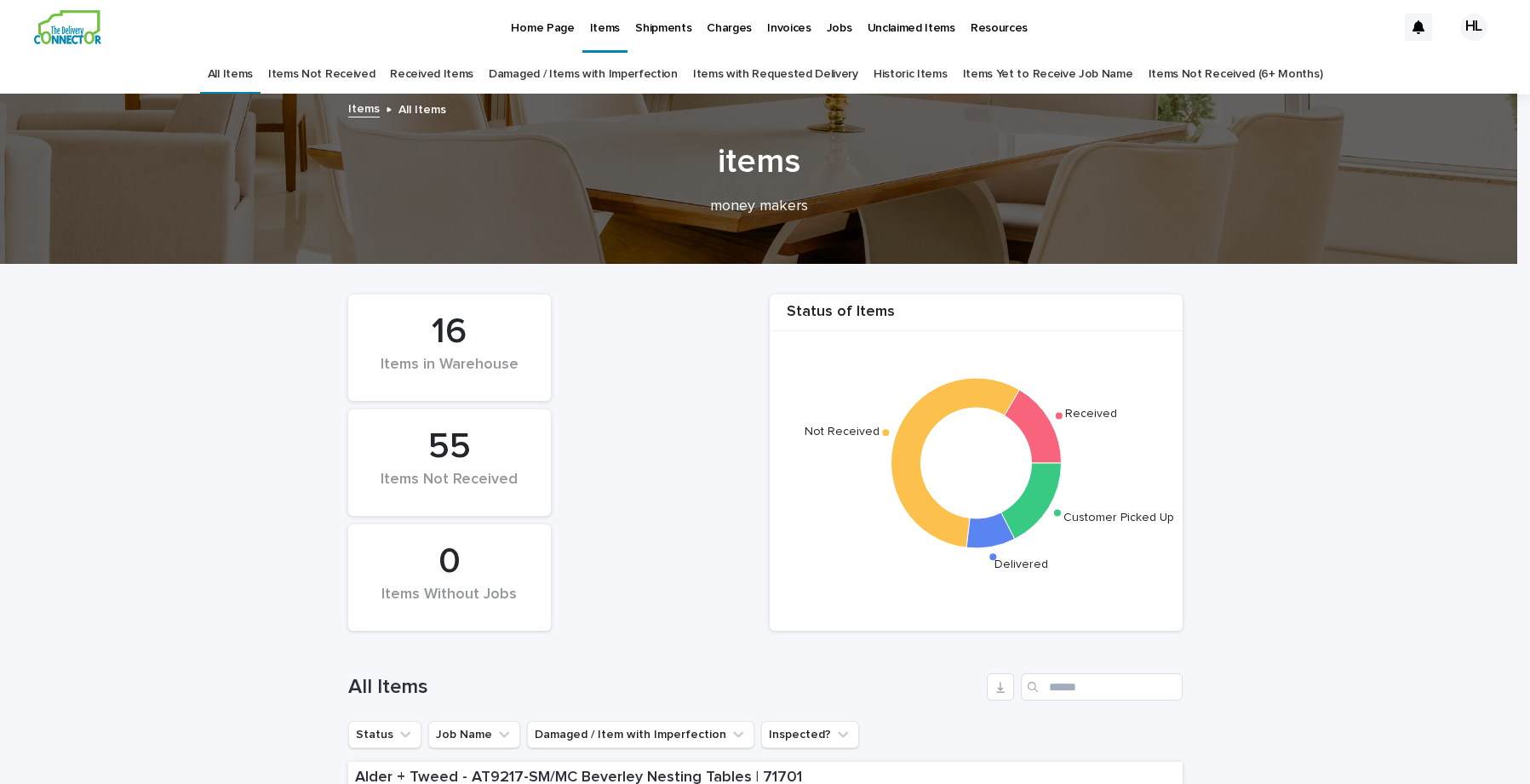
click at [530, 15] on p "Home Page" at bounding box center [543, 18] width 63 height 36
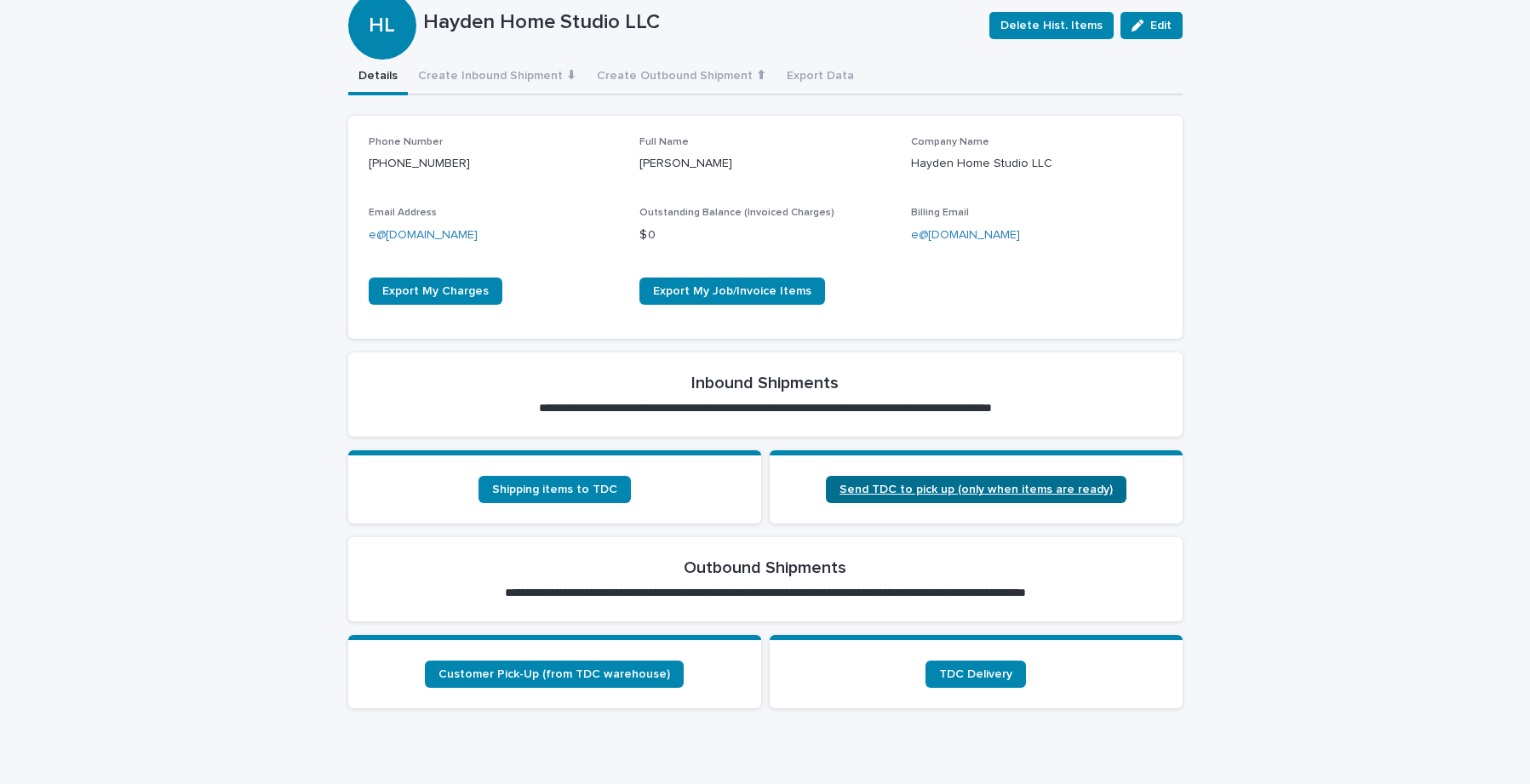
scroll to position [399, 0]
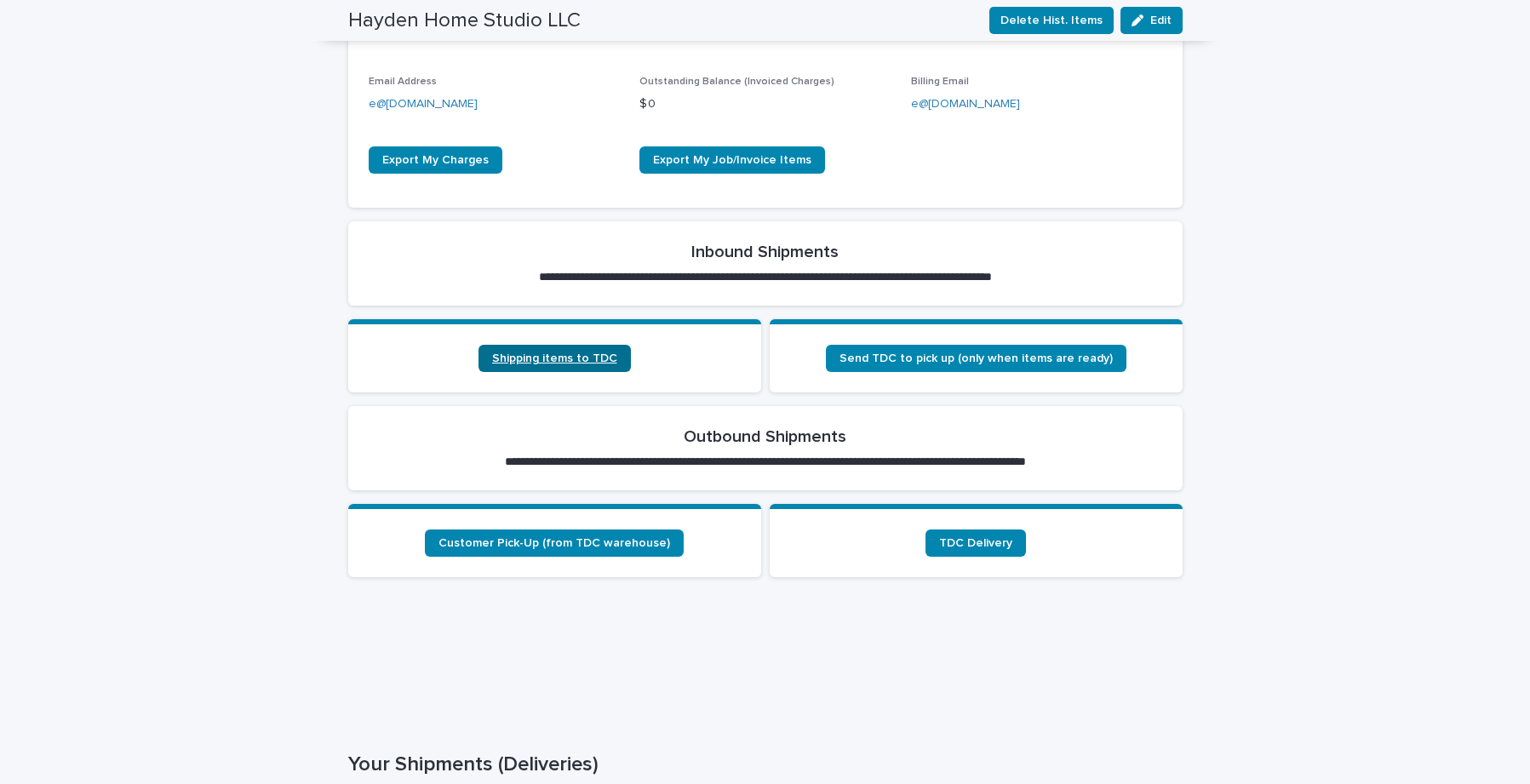
click at [520, 355] on span "Shipping items to TDC" at bounding box center [555, 359] width 125 height 12
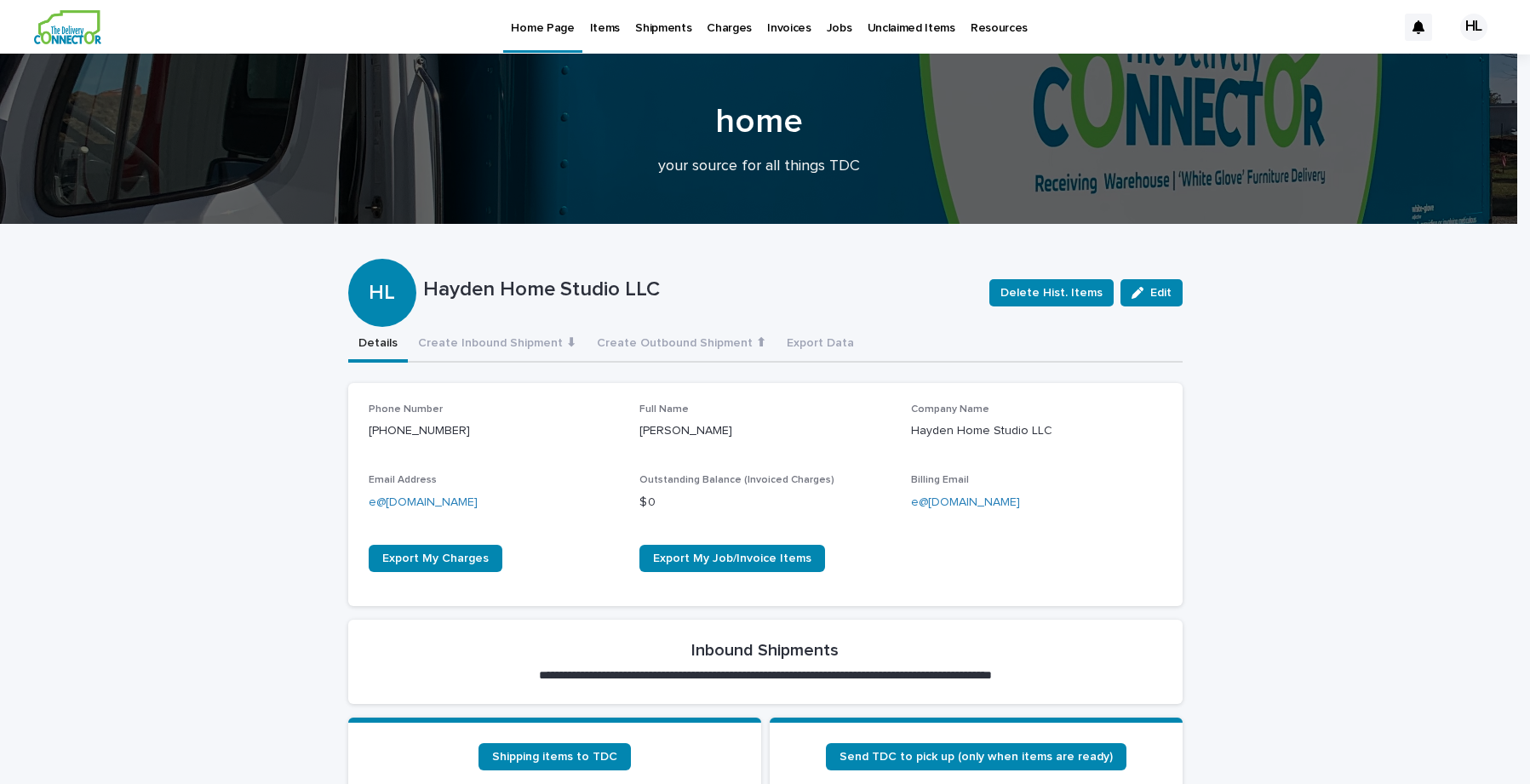
click at [609, 31] on p "Items" at bounding box center [604, 18] width 30 height 36
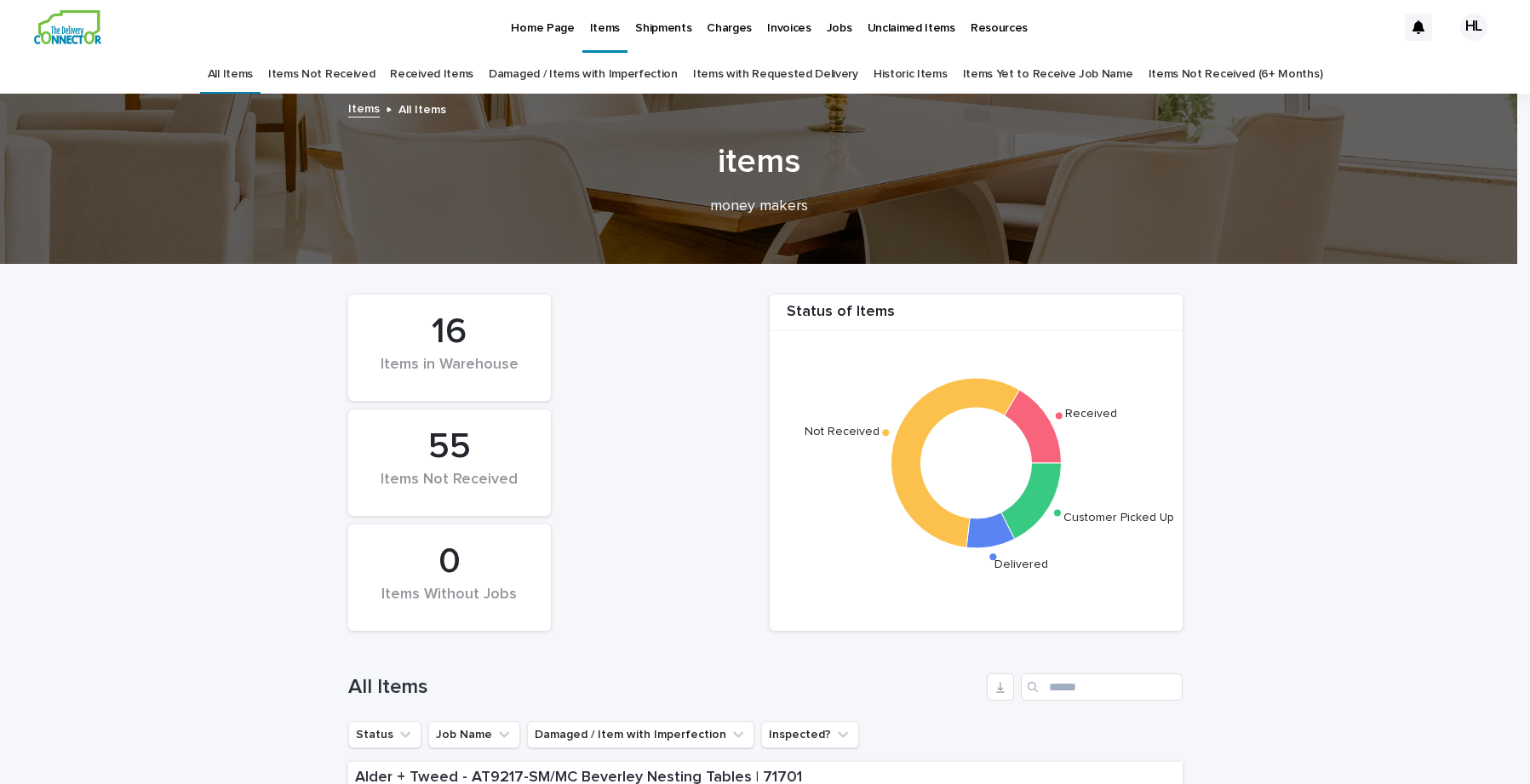
scroll to position [330, 0]
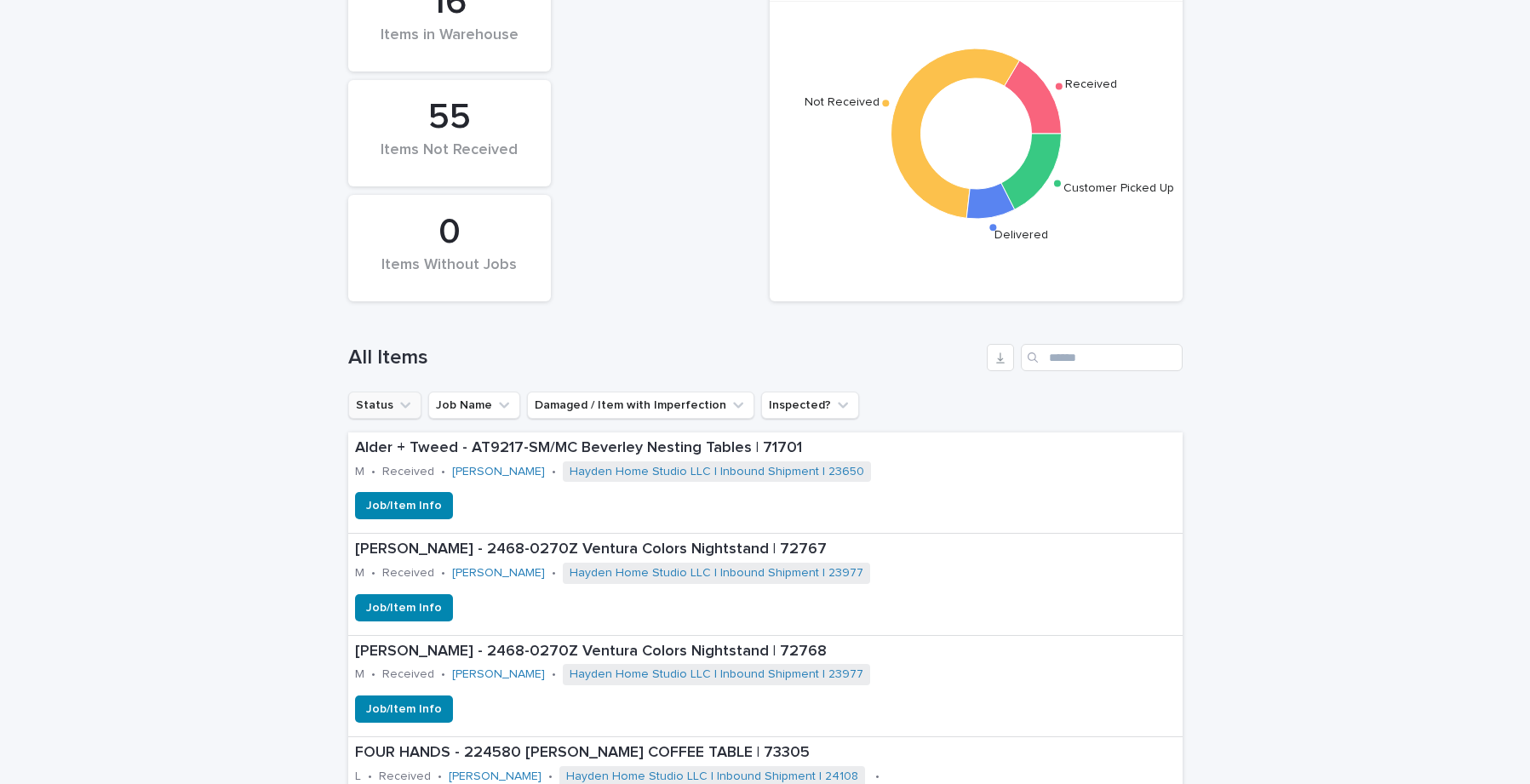
click at [378, 414] on button "Status" at bounding box center [385, 406] width 74 height 27
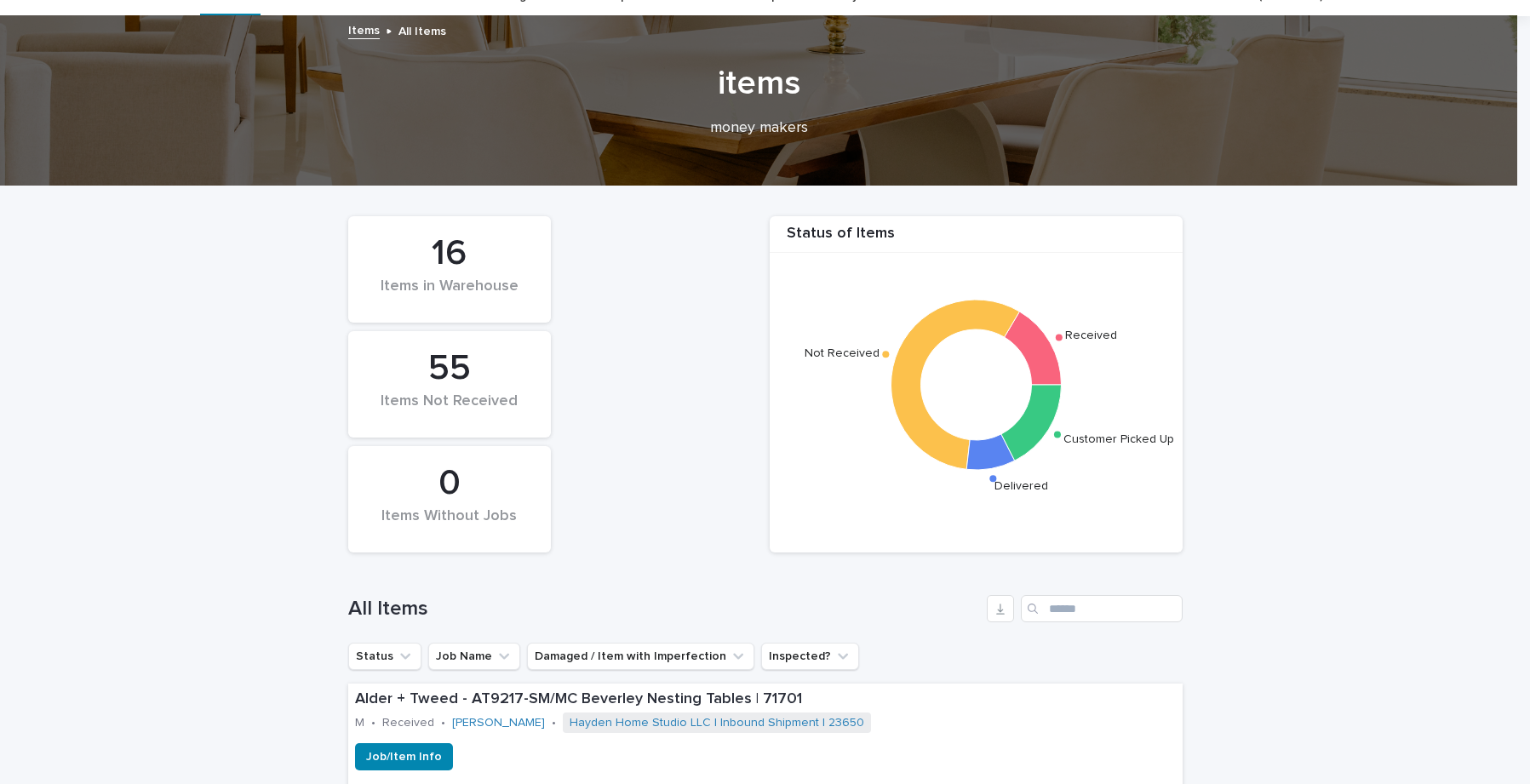
scroll to position [0, 0]
